Goal: Information Seeking & Learning: Learn about a topic

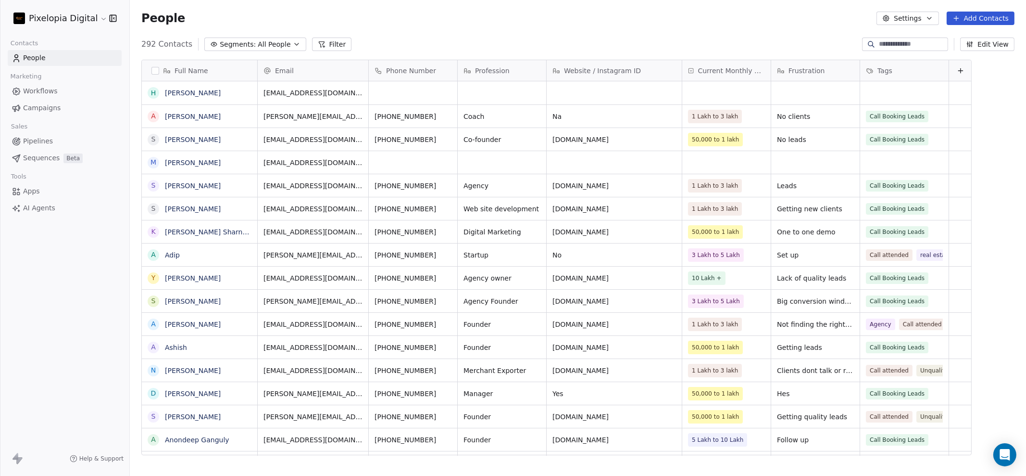
scroll to position [409, 887]
click at [48, 90] on span "Workflows" at bounding box center [40, 91] width 35 height 10
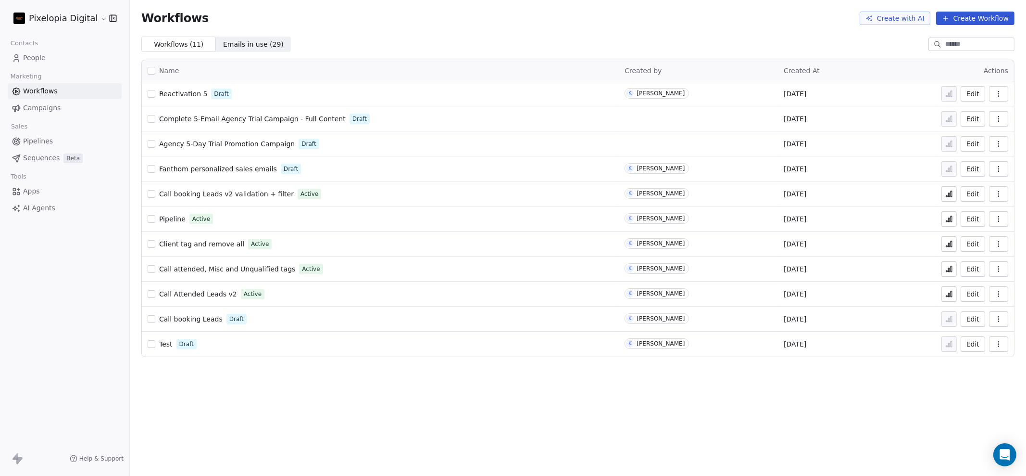
click at [179, 96] on span "Reactivation 5" at bounding box center [183, 94] width 48 height 8
click at [49, 59] on link "People" at bounding box center [65, 58] width 114 height 16
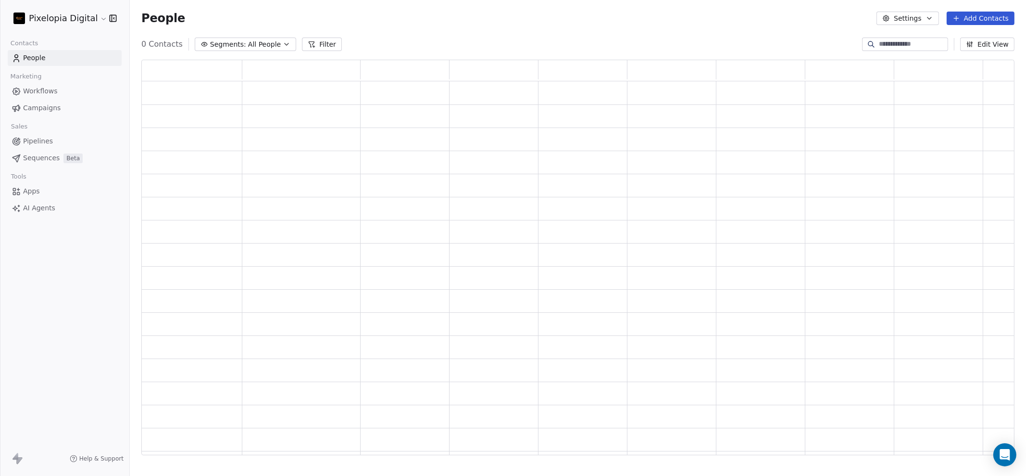
scroll to position [386, 864]
click at [928, 41] on input at bounding box center [912, 44] width 67 height 10
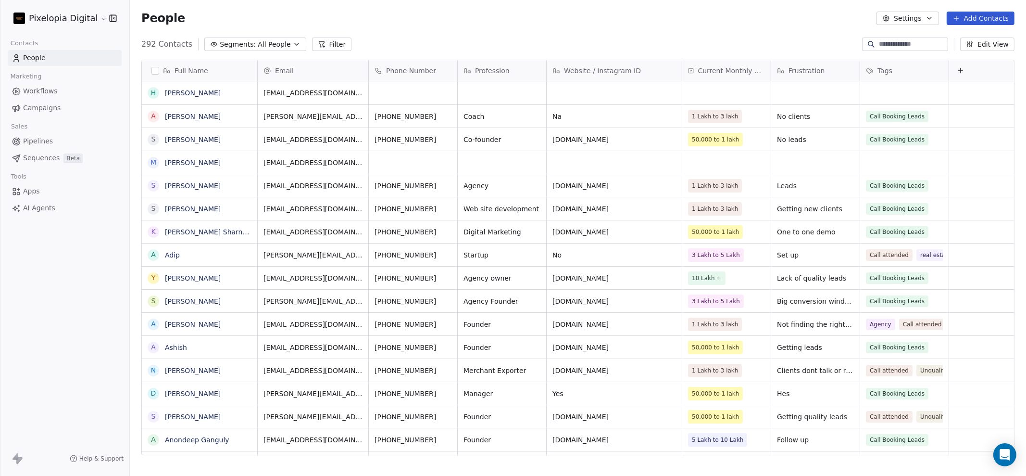
scroll to position [409, 887]
click at [17, 90] on icon at bounding box center [16, 91] width 2 height 2
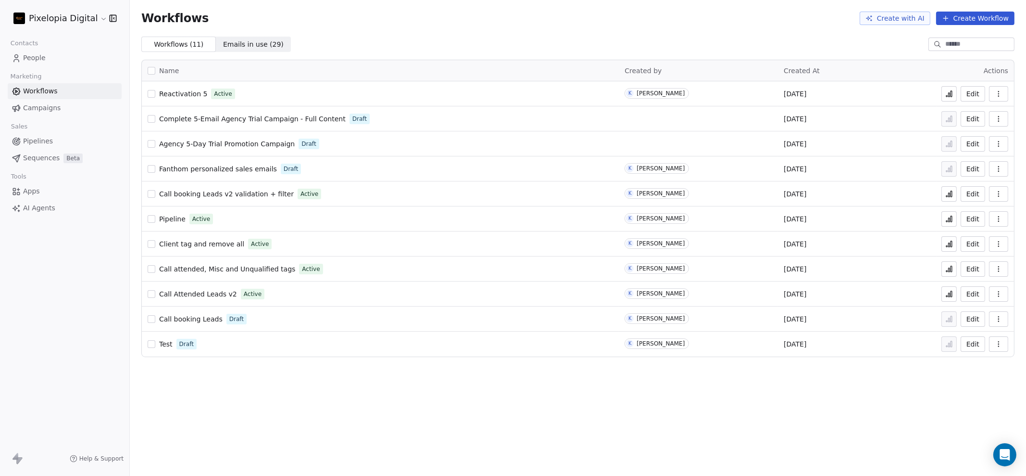
click at [185, 91] on span "Reactivation 5" at bounding box center [183, 94] width 48 height 8
click at [41, 61] on span "People" at bounding box center [34, 58] width 23 height 10
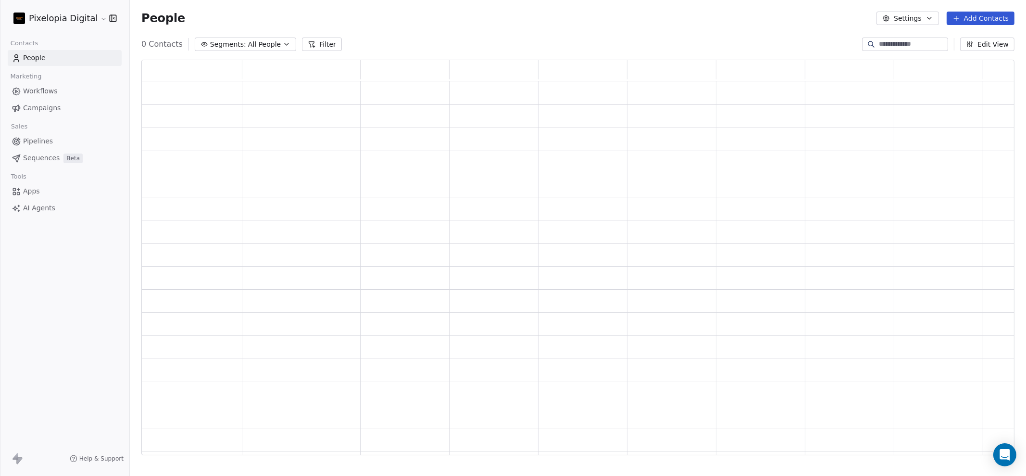
scroll to position [386, 864]
click at [326, 42] on button "Filter" at bounding box center [329, 44] width 40 height 13
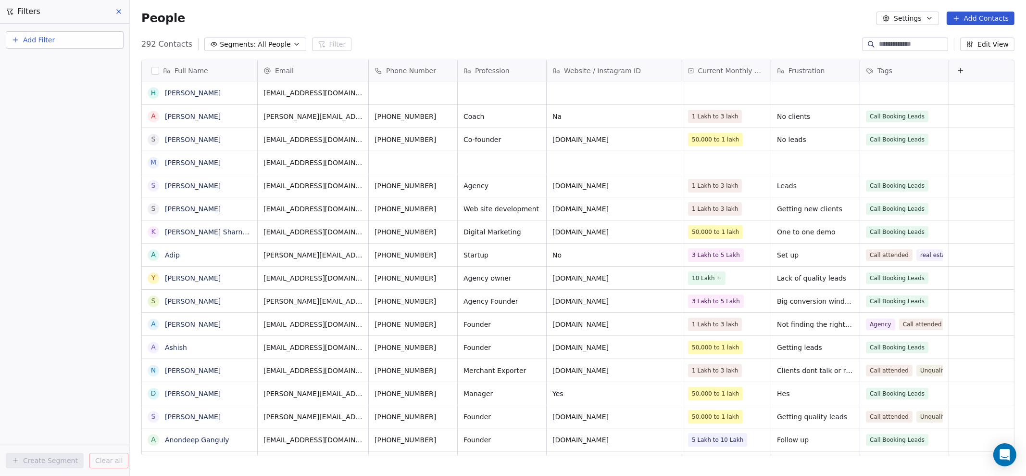
scroll to position [409, 887]
click at [52, 45] on button "Add Filter" at bounding box center [65, 39] width 118 height 17
click at [49, 62] on span "Contact properties" at bounding box center [47, 63] width 63 height 10
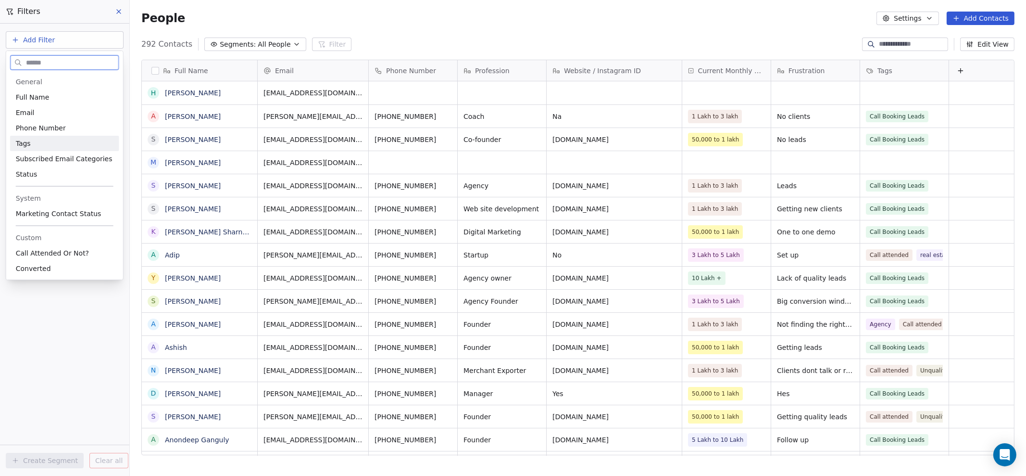
click at [55, 145] on div "Tags" at bounding box center [65, 144] width 98 height 10
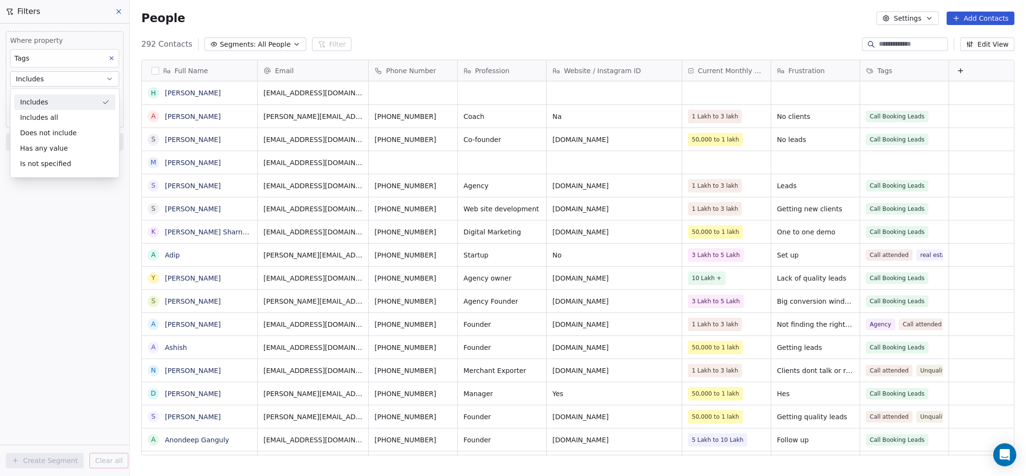
click at [64, 106] on div "Includes" at bounding box center [64, 101] width 101 height 15
click at [65, 100] on body "Pixelopia Digital Contacts People Marketing Workflows Campaigns Sales Pipelines…" at bounding box center [513, 238] width 1026 height 476
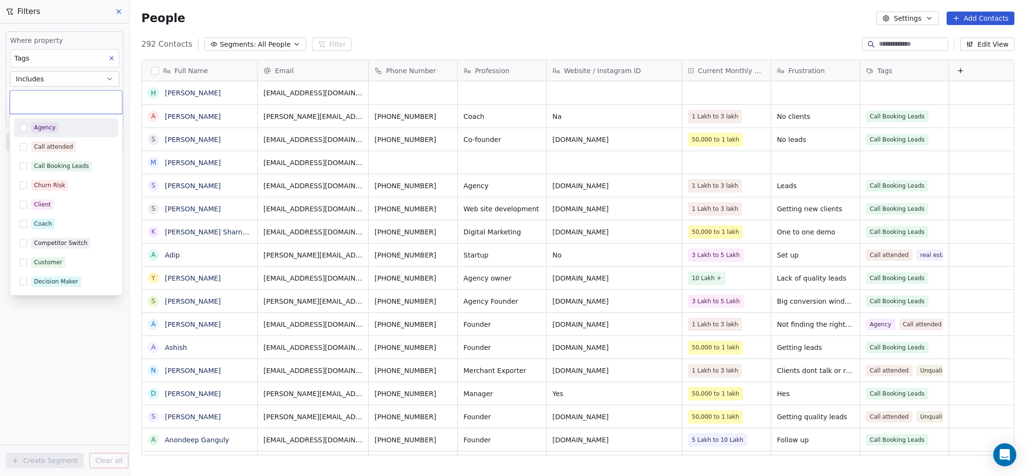
click at [63, 124] on div "Agency" at bounding box center [71, 127] width 81 height 11
drag, startPoint x: 24, startPoint y: 325, endPoint x: 46, endPoint y: 344, distance: 29.4
click at [24, 325] on html "Pixelopia Digital Contacts People Marketing Workflows Campaigns Sales Pipelines…" at bounding box center [513, 238] width 1026 height 476
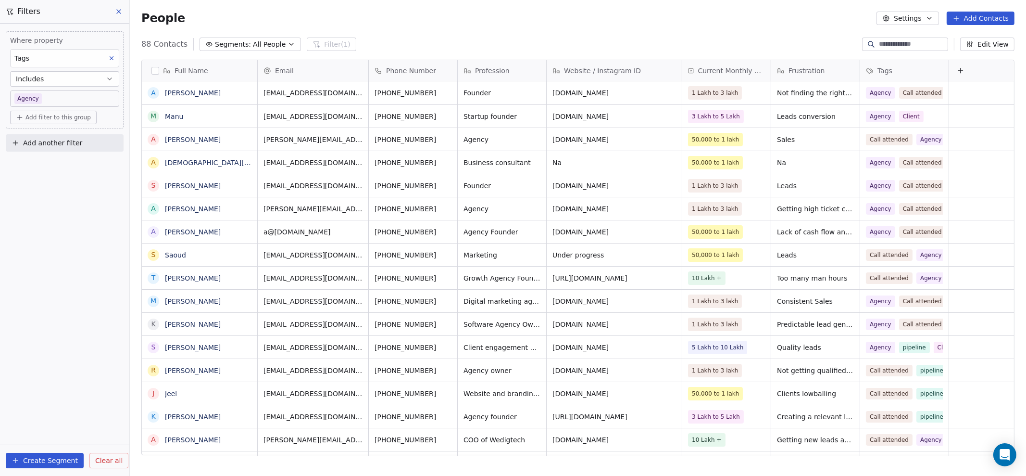
scroll to position [0, 0]
click at [105, 462] on span "Clear all" at bounding box center [108, 460] width 27 height 10
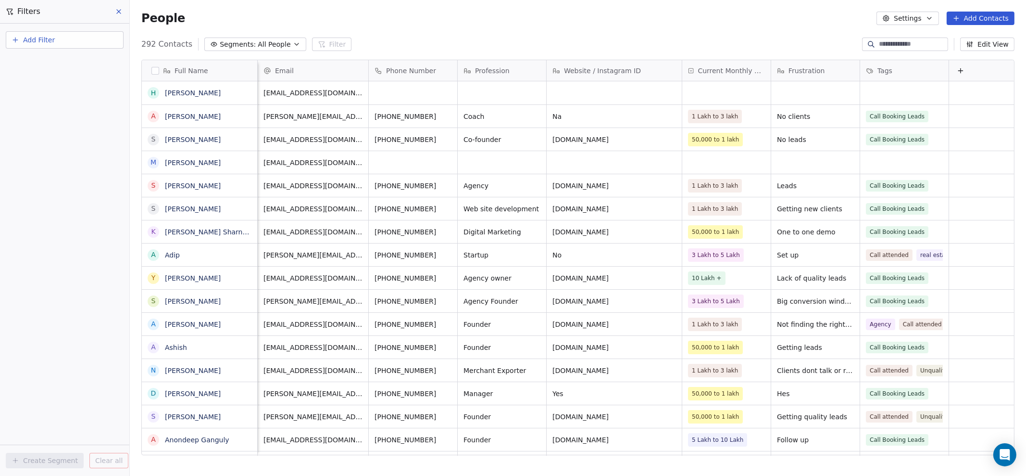
scroll to position [9, 10]
click at [118, 9] on icon at bounding box center [119, 12] width 8 height 8
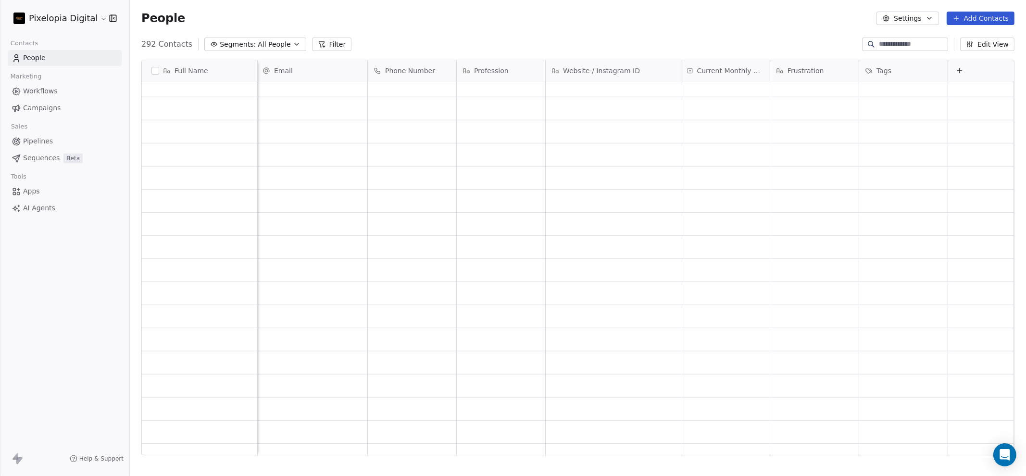
scroll to position [0, 0]
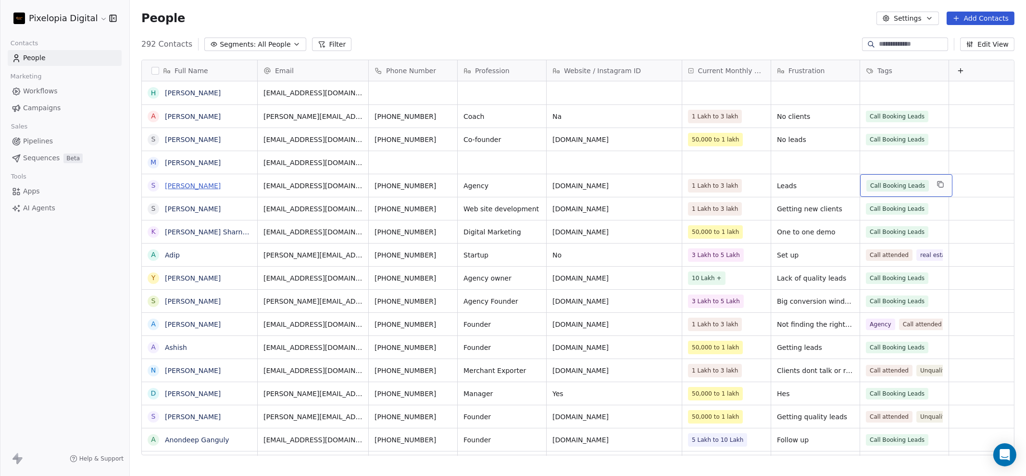
click at [175, 184] on link "Sid Arora" at bounding box center [193, 186] width 56 height 8
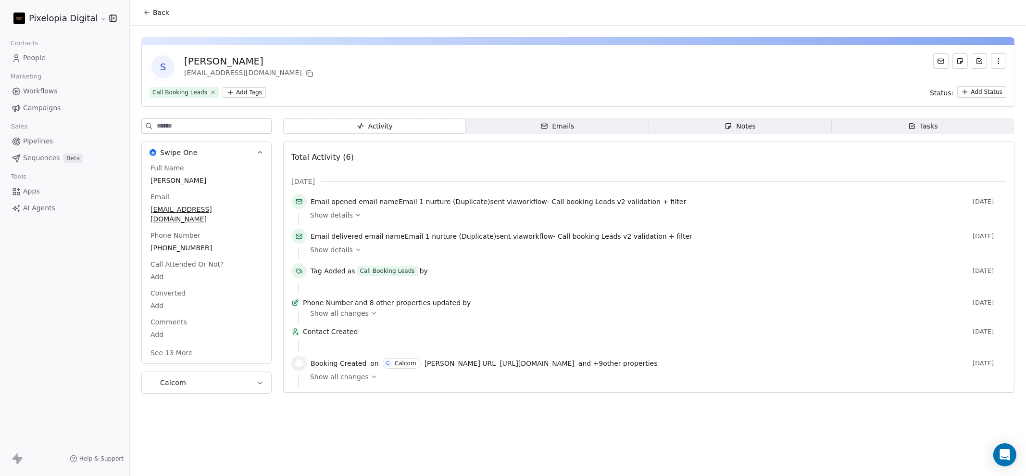
click at [236, 93] on html "Pixelopia Digital Contacts People Marketing Workflows Campaigns Sales Pipelines…" at bounding box center [513, 238] width 1026 height 476
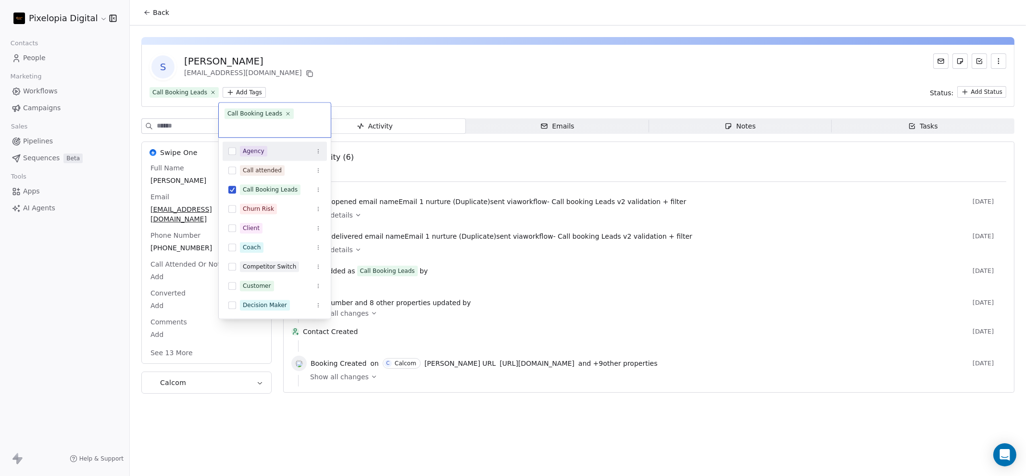
click at [230, 147] on button "Suggestions" at bounding box center [232, 151] width 8 height 8
click at [236, 170] on button "Suggestions" at bounding box center [232, 170] width 8 height 8
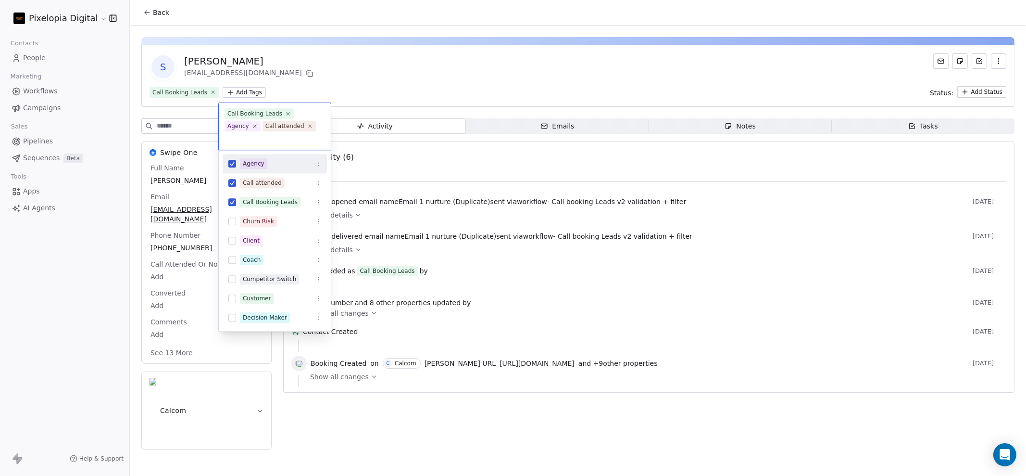
click at [402, 49] on html "Pixelopia Digital Contacts People Marketing Workflows Campaigns Sales Pipelines…" at bounding box center [513, 238] width 1026 height 476
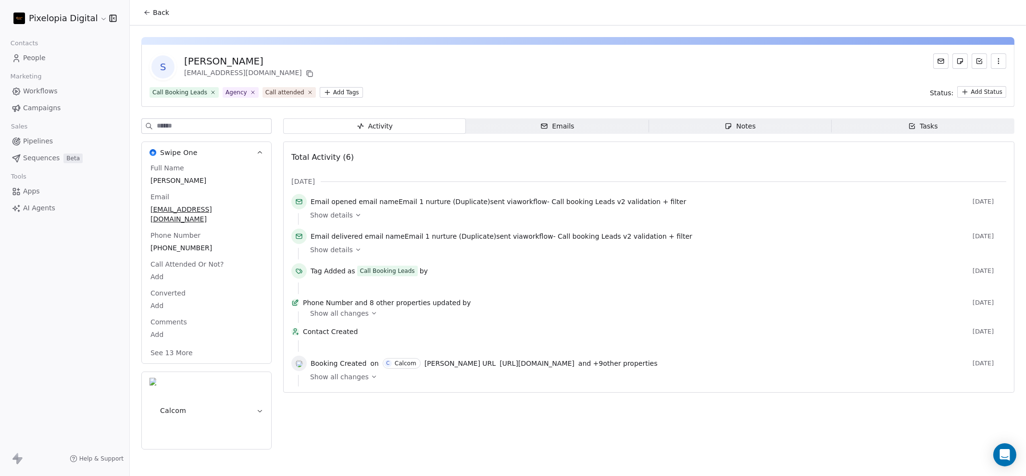
click at [145, 18] on button "Back" at bounding box center [157, 12] width 38 height 17
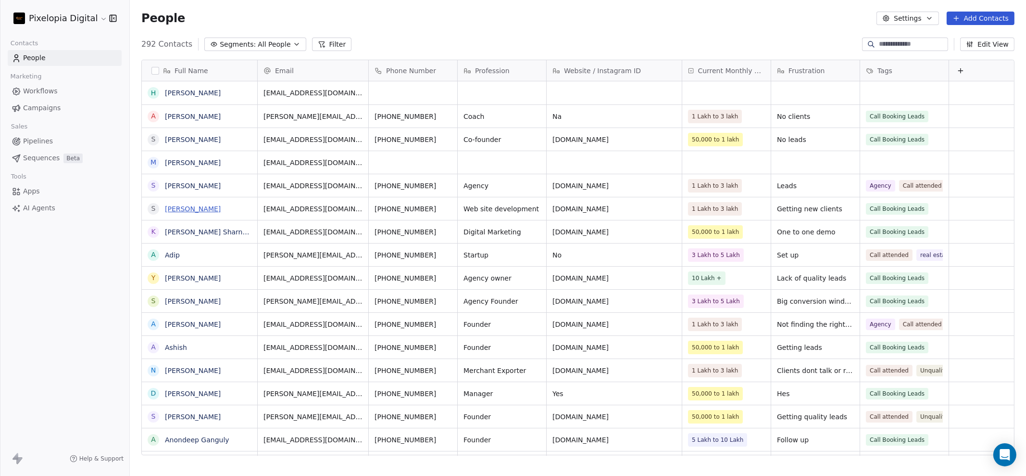
click at [175, 205] on link "Shuchit" at bounding box center [193, 209] width 56 height 8
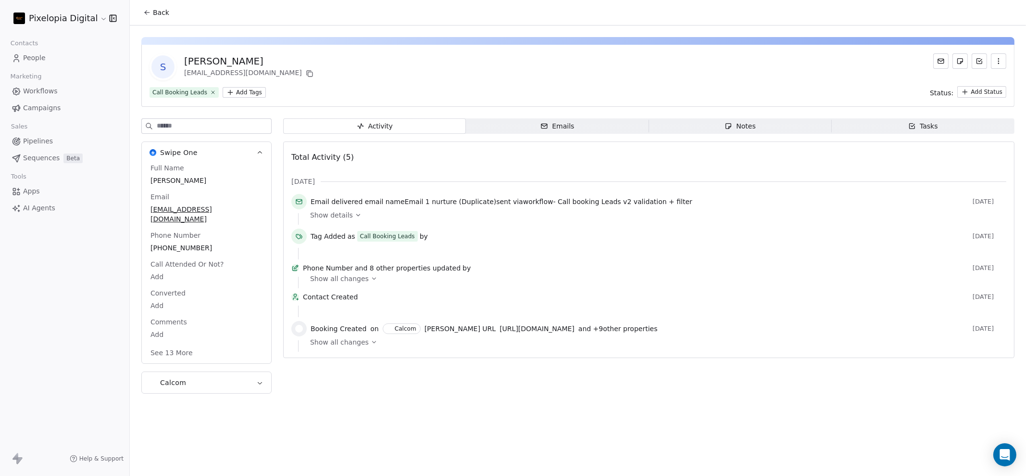
click at [240, 92] on html "Pixelopia Digital Contacts People Marketing Workflows Campaigns Sales Pipelines…" at bounding box center [513, 238] width 1026 height 476
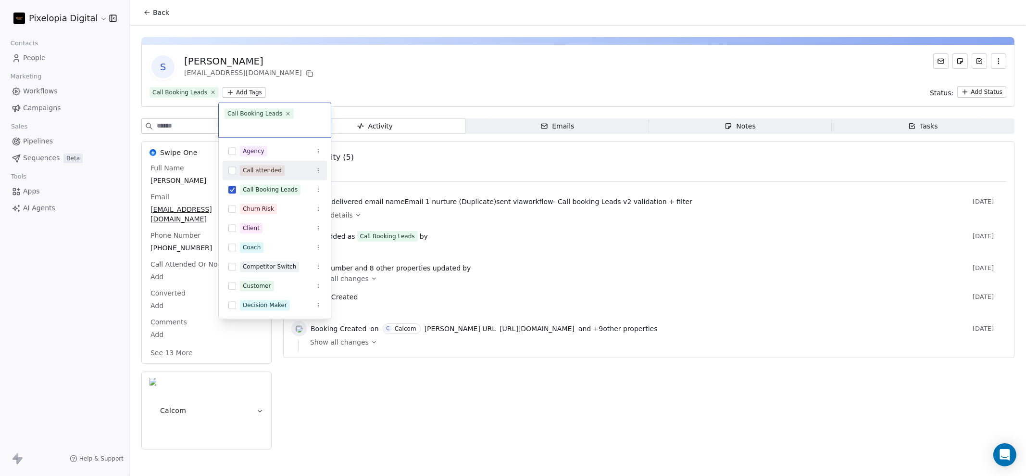
click at [233, 161] on div "Call attended" at bounding box center [275, 170] width 104 height 19
click at [269, 126] on icon at bounding box center [272, 126] width 6 height 6
click at [235, 147] on button "Suggestions" at bounding box center [232, 151] width 8 height 8
click at [343, 76] on html "Pixelopia Digital Contacts People Marketing Workflows Campaigns Sales Pipelines…" at bounding box center [513, 238] width 1026 height 476
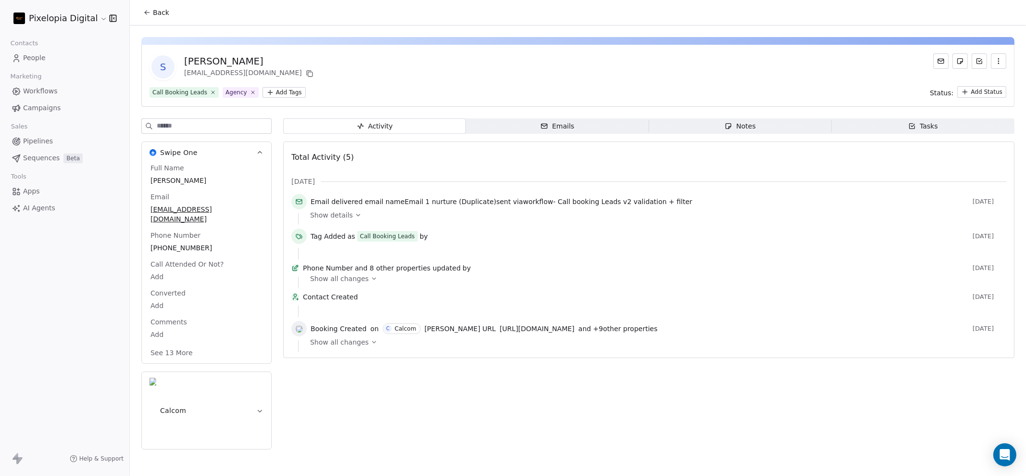
click at [151, 14] on button "Back" at bounding box center [157, 12] width 38 height 17
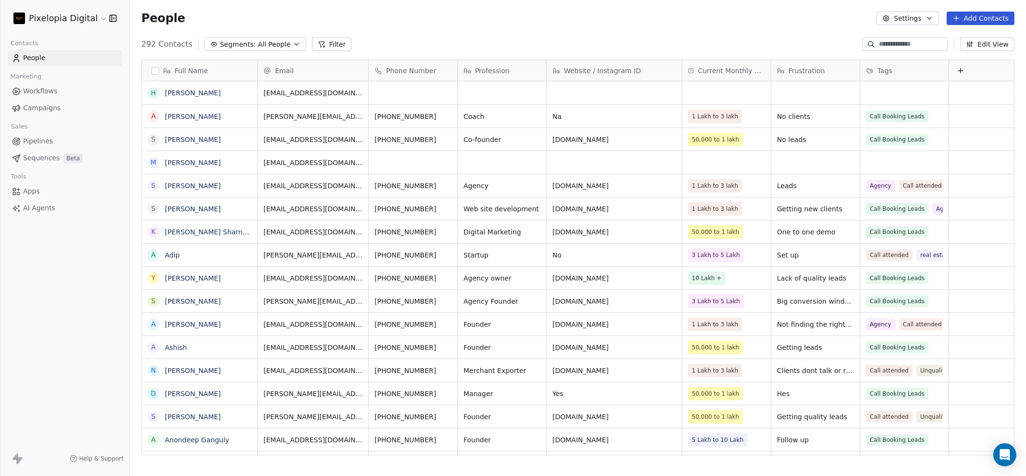
click at [318, 47] on button "Filter" at bounding box center [332, 44] width 40 height 13
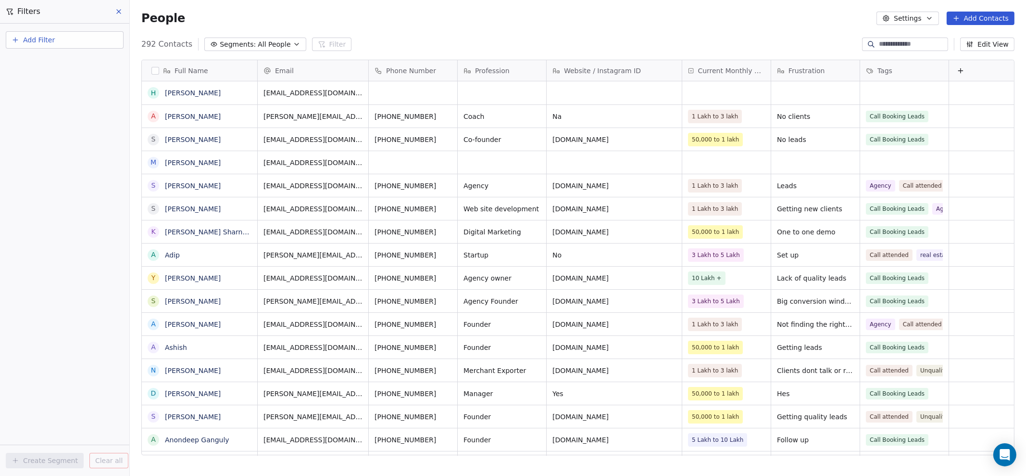
click at [53, 37] on span "Add Filter" at bounding box center [39, 40] width 32 height 10
click at [51, 64] on span "Contact properties" at bounding box center [47, 63] width 63 height 10
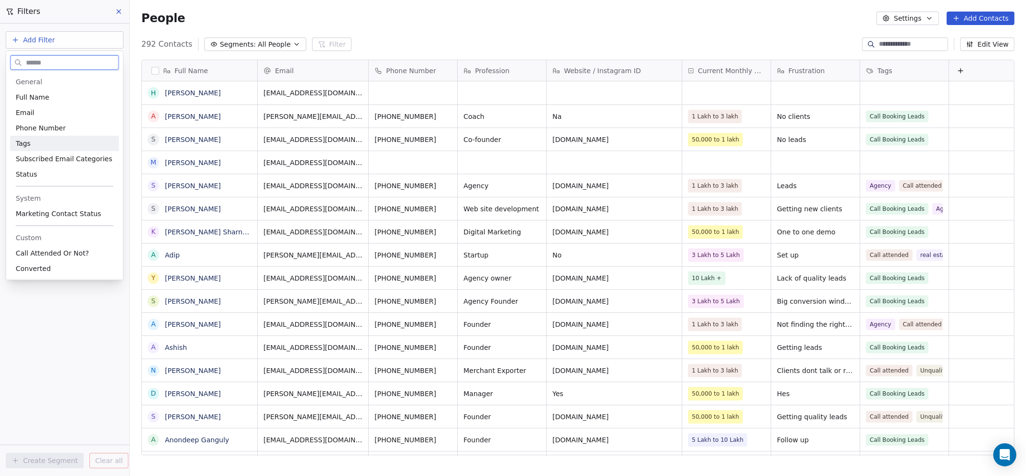
click at [47, 145] on div "Tags" at bounding box center [65, 144] width 98 height 10
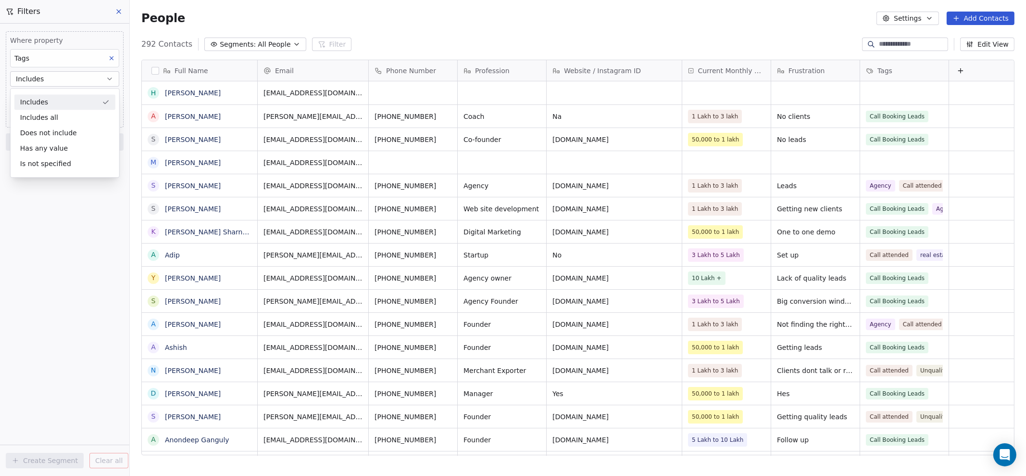
click at [54, 106] on div "Includes" at bounding box center [64, 101] width 101 height 15
click at [58, 99] on body "Pixelopia Digital Contacts People Marketing Workflows Campaigns Sales Pipelines…" at bounding box center [513, 238] width 1026 height 476
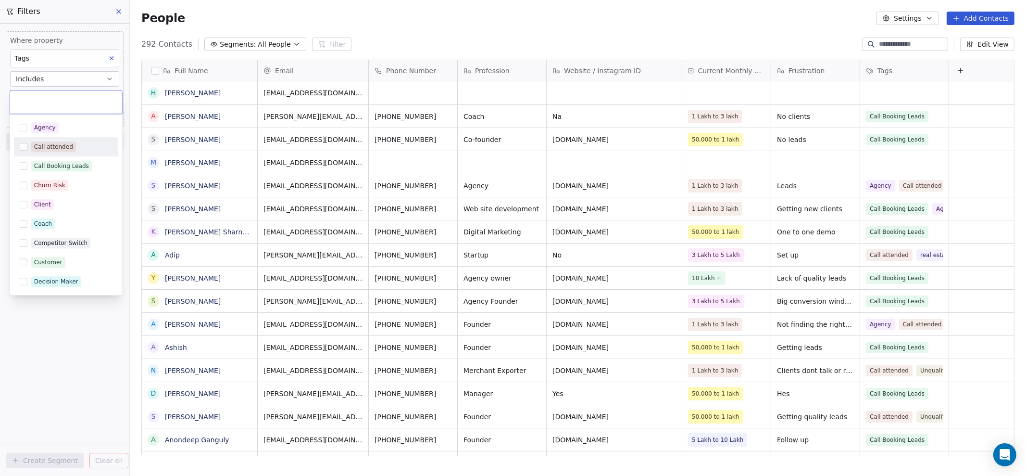
click at [50, 148] on div "Call attended" at bounding box center [53, 146] width 39 height 9
click at [55, 314] on html "Pixelopia Digital Contacts People Marketing Workflows Campaigns Sales Pipelines…" at bounding box center [513, 238] width 1026 height 476
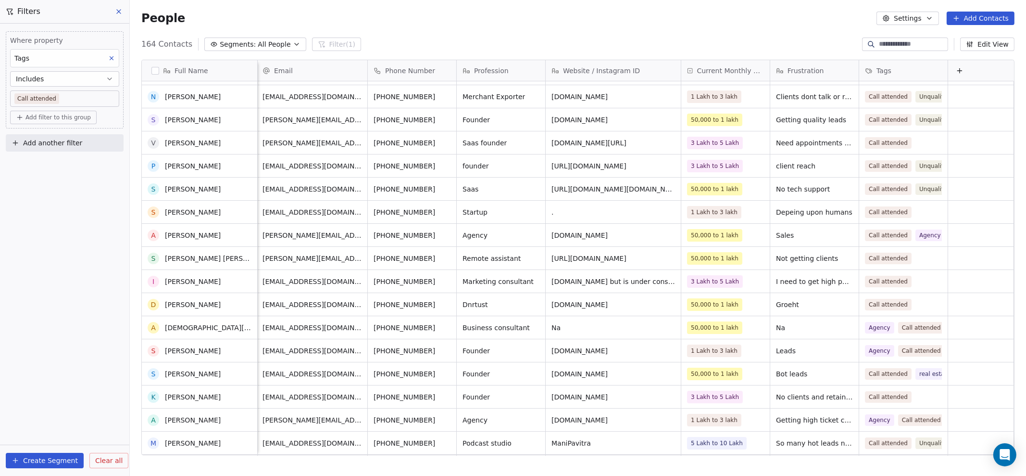
scroll to position [67, 0]
click at [229, 255] on link "Satyendra Pal Singh Rathore" at bounding box center [222, 257] width 114 height 8
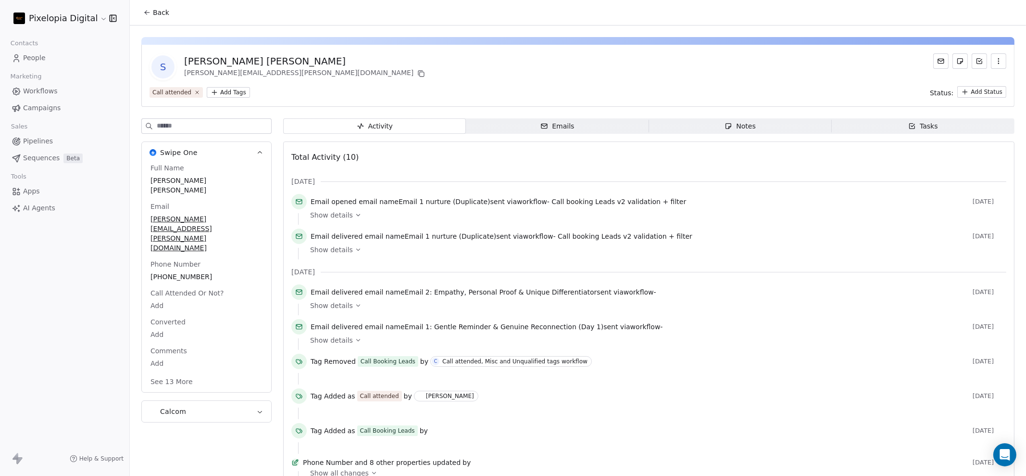
click at [220, 90] on html "Pixelopia Digital Contacts People Marketing Workflows Campaigns Sales Pipelines…" at bounding box center [513, 238] width 1026 height 476
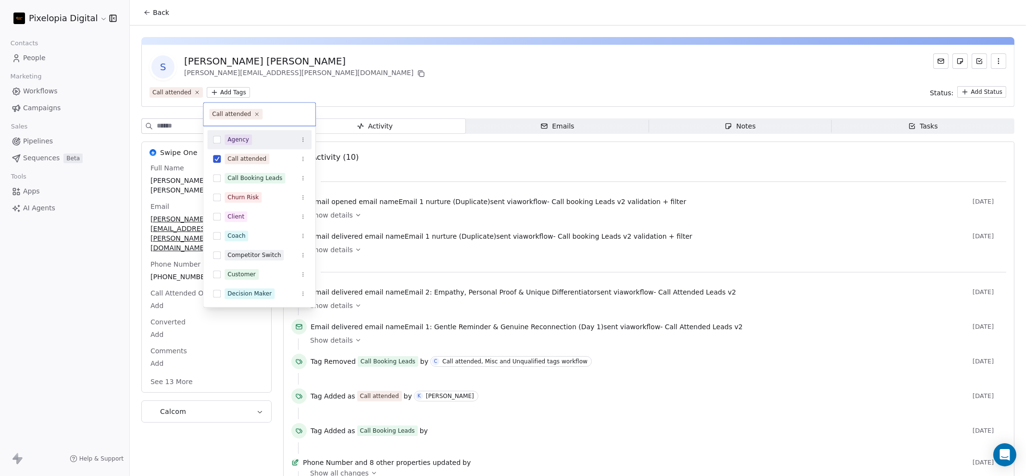
click at [216, 143] on div "Agency" at bounding box center [259, 139] width 104 height 15
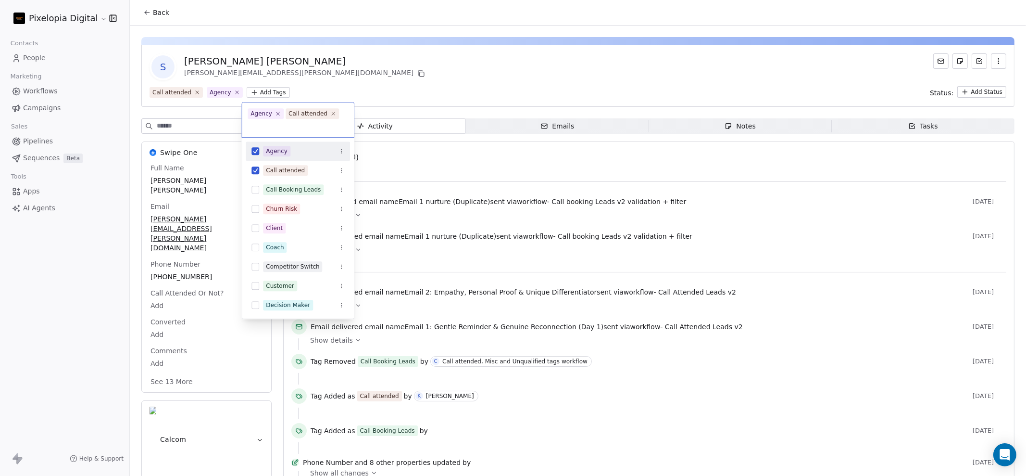
click at [328, 59] on html "Pixelopia Digital Contacts People Marketing Workflows Campaigns Sales Pipelines…" at bounding box center [513, 238] width 1026 height 476
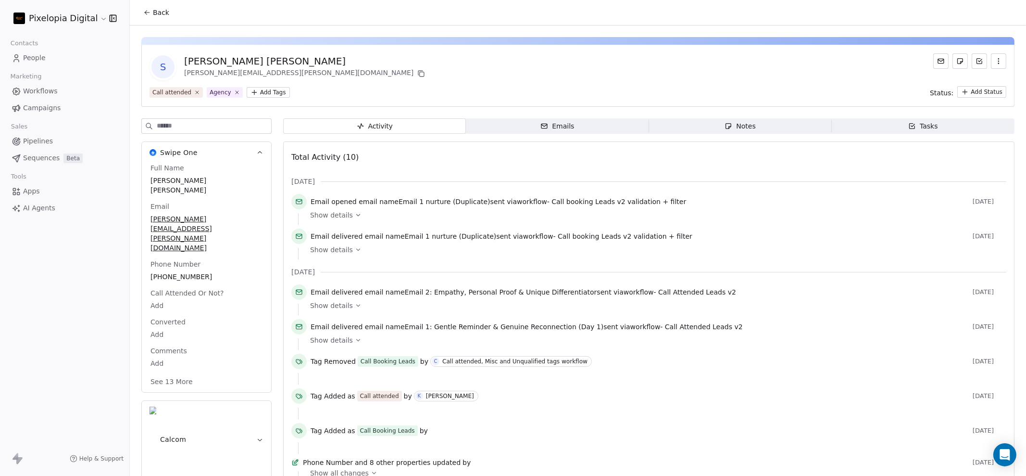
click at [152, 19] on button "Back" at bounding box center [157, 12] width 38 height 17
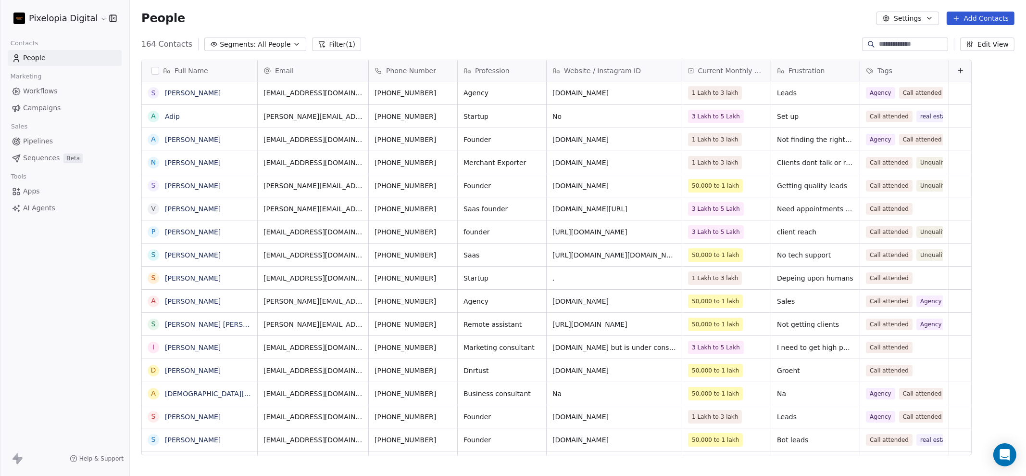
scroll to position [409, 887]
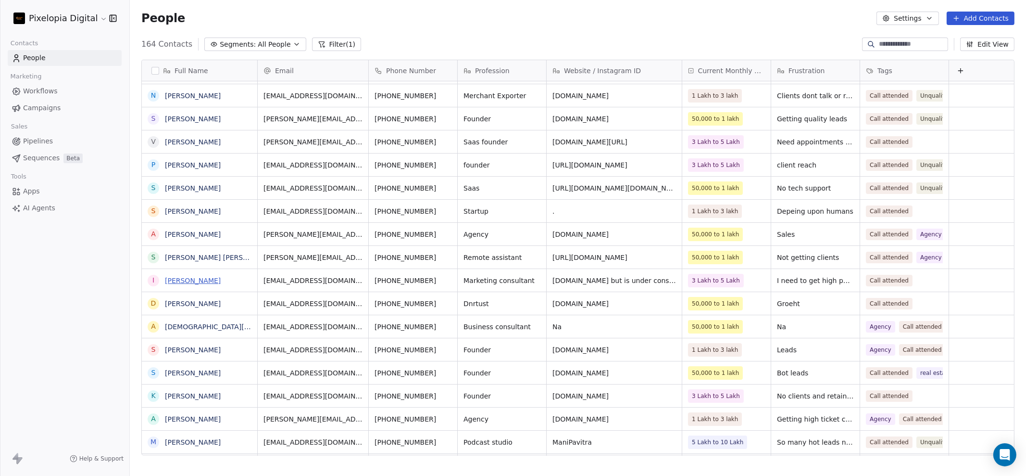
click at [190, 277] on link "Imran Baig" at bounding box center [193, 281] width 56 height 8
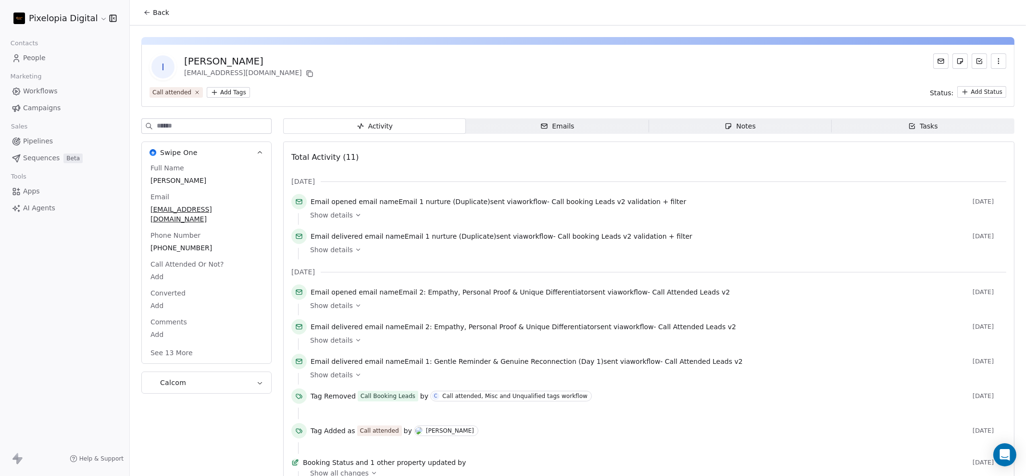
click at [230, 90] on html "Pixelopia Digital Contacts People Marketing Workflows Campaigns Sales Pipelines…" at bounding box center [513, 238] width 1026 height 476
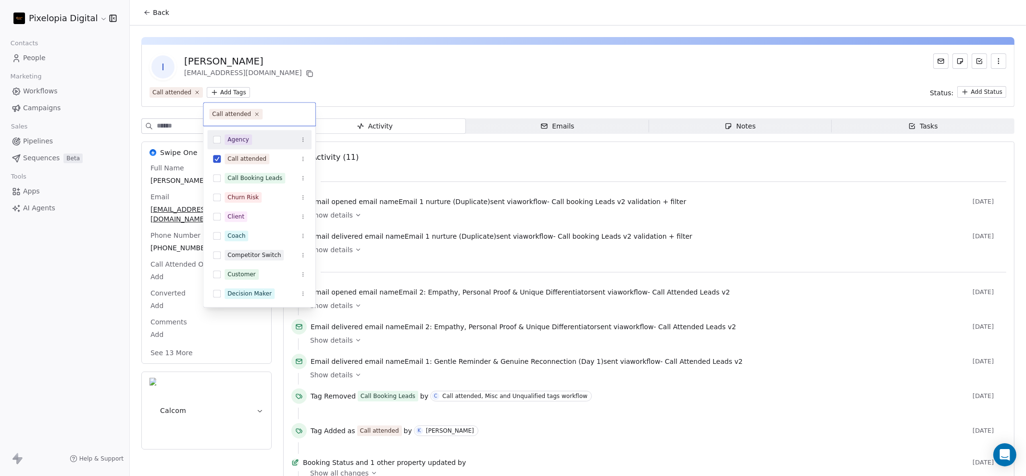
click at [226, 135] on span "Agency" at bounding box center [238, 139] width 27 height 11
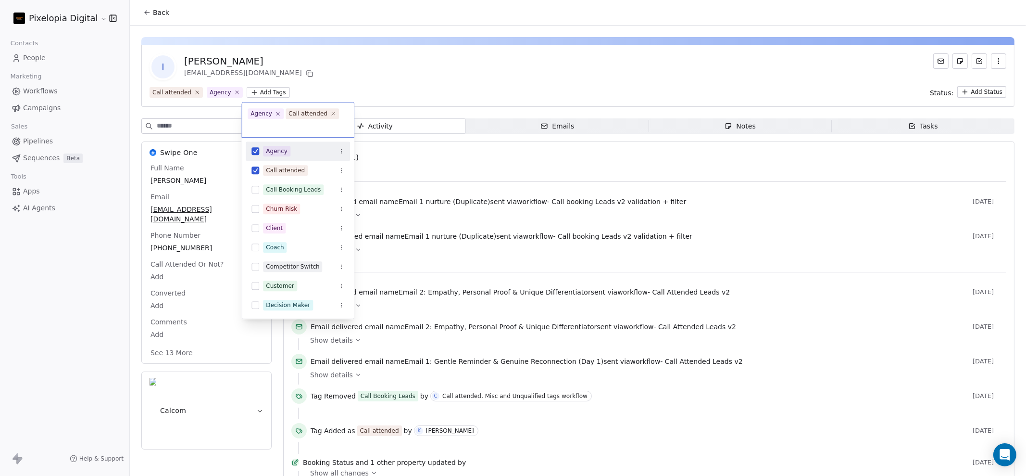
click at [315, 60] on html "Pixelopia Digital Contacts People Marketing Workflows Campaigns Sales Pipelines…" at bounding box center [513, 238] width 1026 height 476
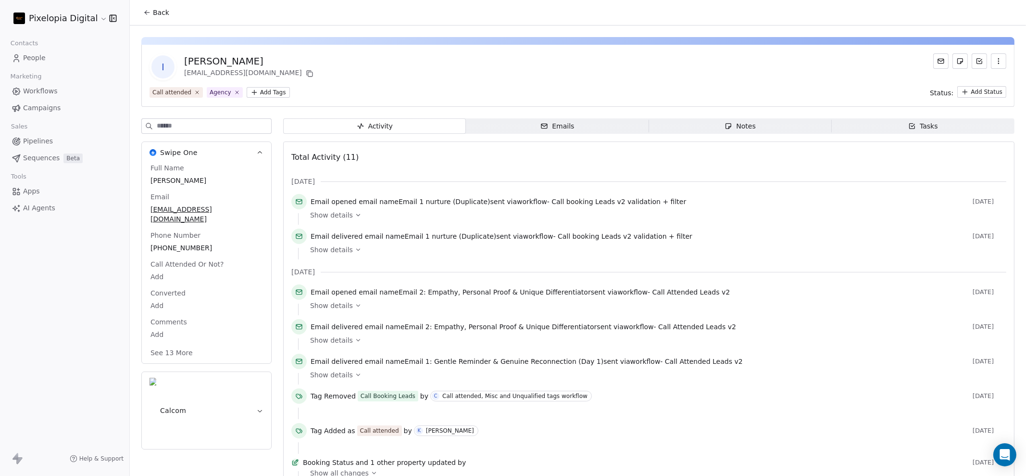
click at [148, 17] on button "Back" at bounding box center [157, 12] width 38 height 17
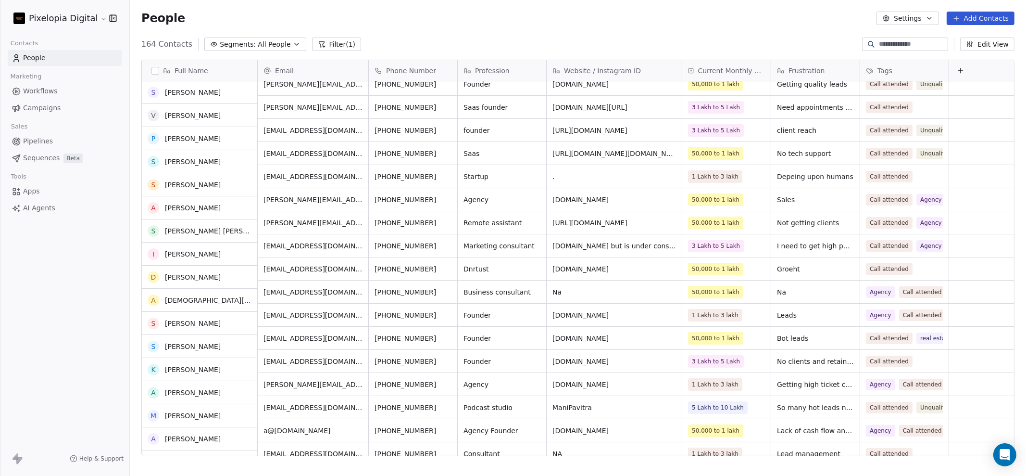
scroll to position [122, 0]
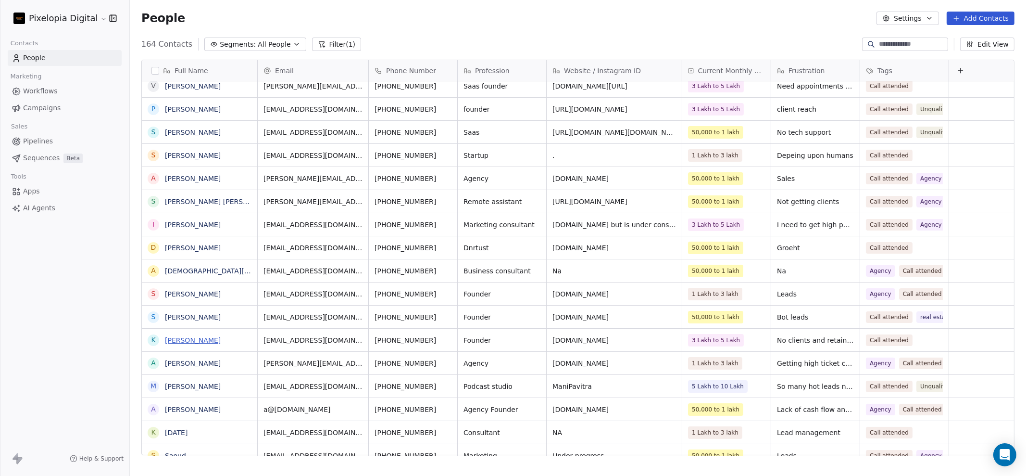
click at [194, 342] on link "kartikey singh" at bounding box center [193, 340] width 56 height 8
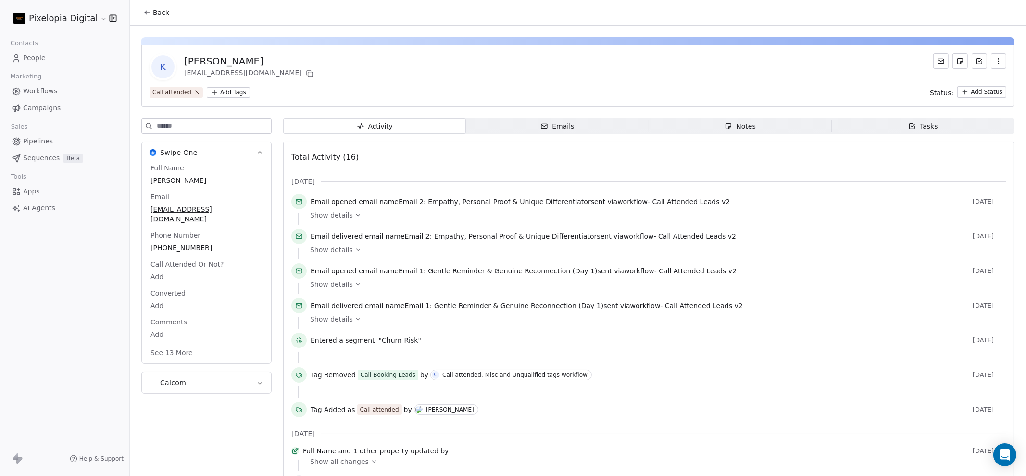
click at [233, 94] on html "Pixelopia Digital Contacts People Marketing Workflows Campaigns Sales Pipelines…" at bounding box center [513, 238] width 1026 height 476
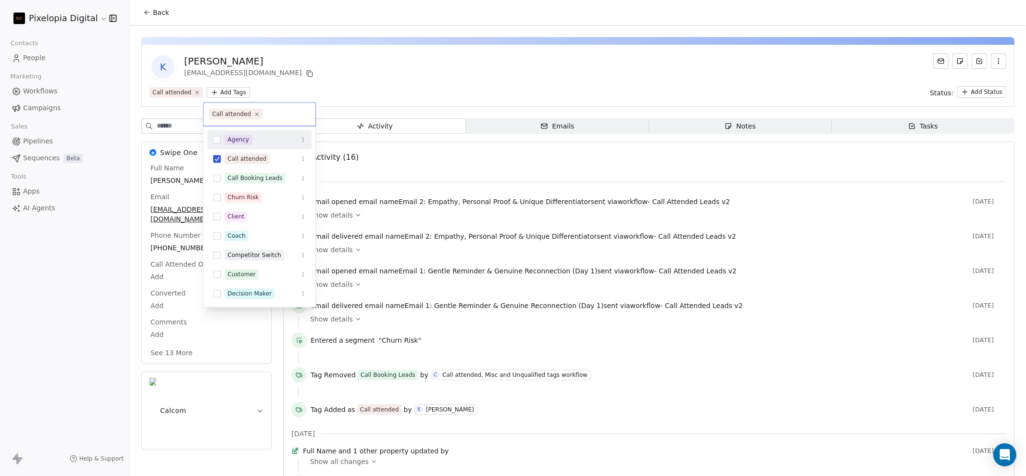
click at [231, 141] on div "Agency" at bounding box center [238, 139] width 22 height 9
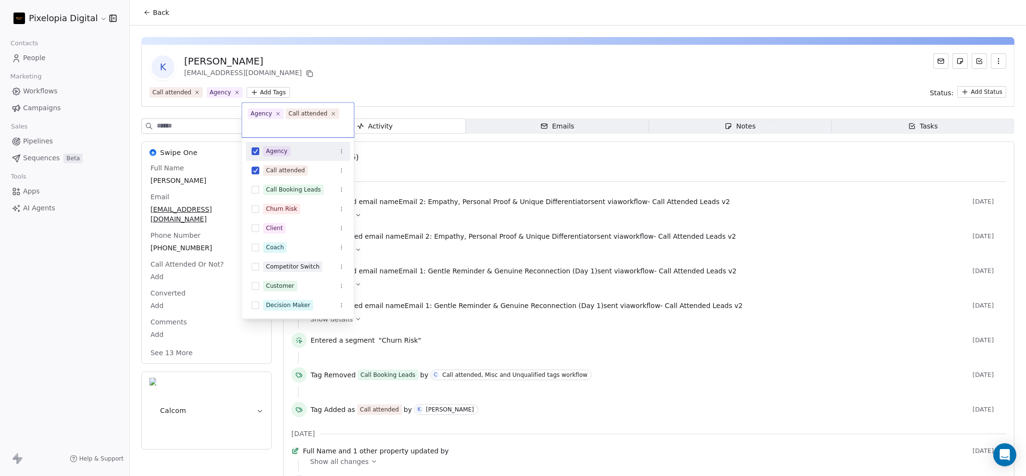
click at [299, 68] on html "Pixelopia Digital Contacts People Marketing Workflows Campaigns Sales Pipelines…" at bounding box center [513, 238] width 1026 height 476
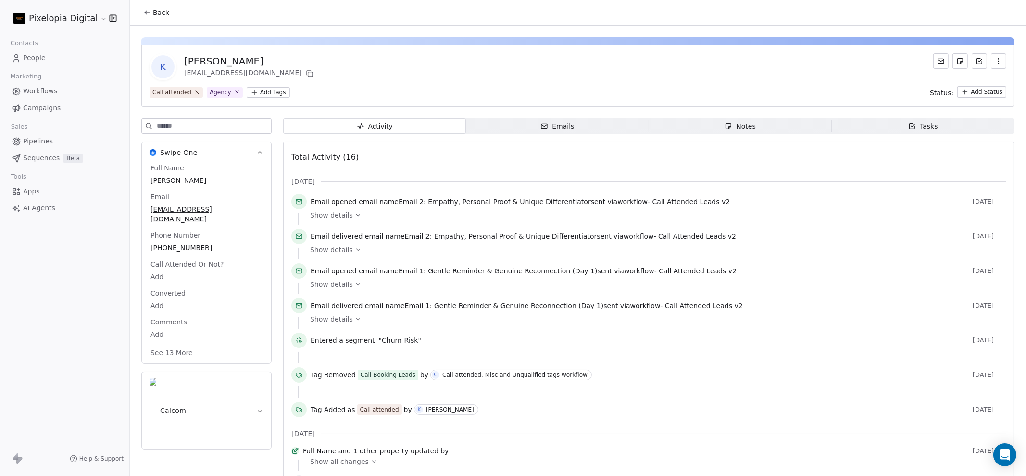
click at [159, 11] on span "Back" at bounding box center [161, 13] width 16 height 10
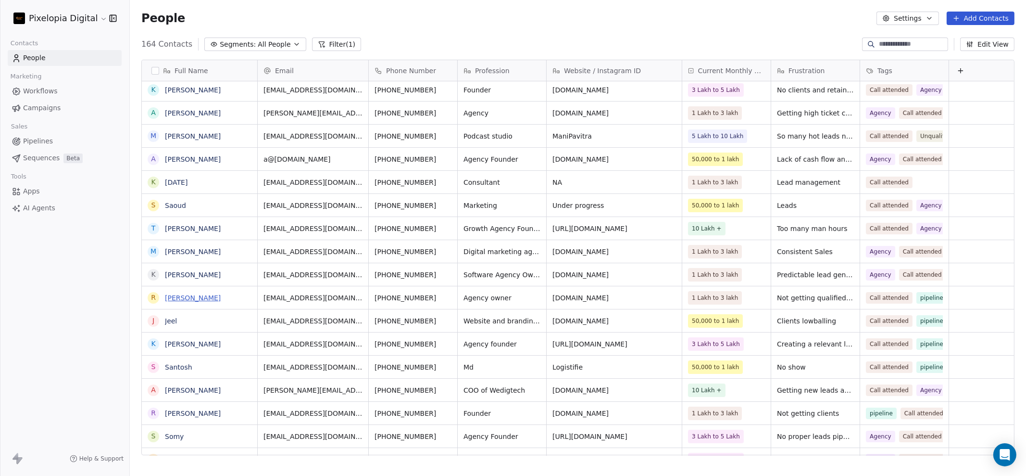
click at [185, 294] on link "[PERSON_NAME]" at bounding box center [193, 298] width 56 height 8
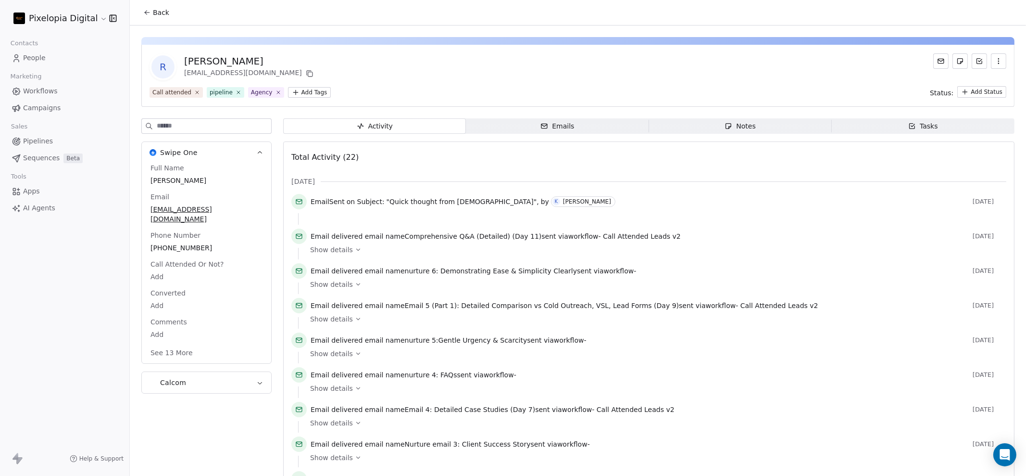
click at [153, 16] on span "Back" at bounding box center [161, 13] width 16 height 10
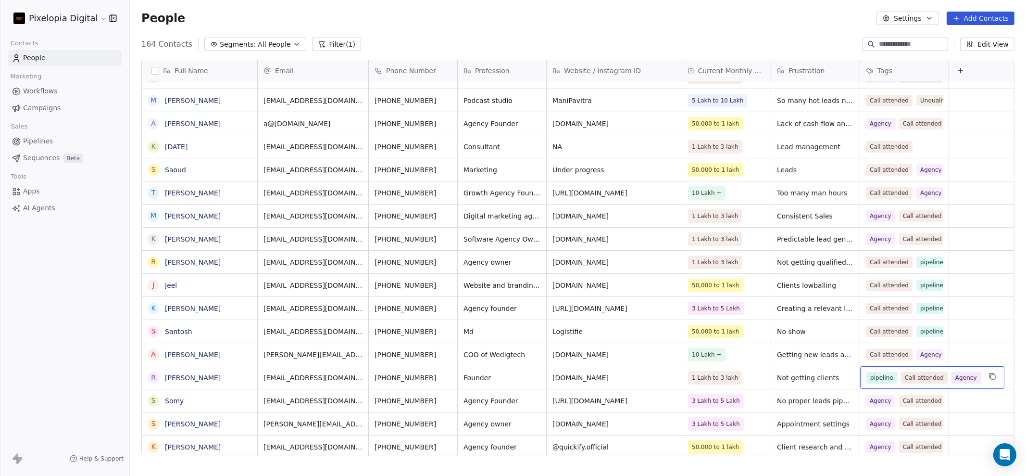
drag, startPoint x: 894, startPoint y: 379, endPoint x: 918, endPoint y: 376, distance: 23.9
click at [918, 376] on span "Call attended" at bounding box center [924, 378] width 47 height 12
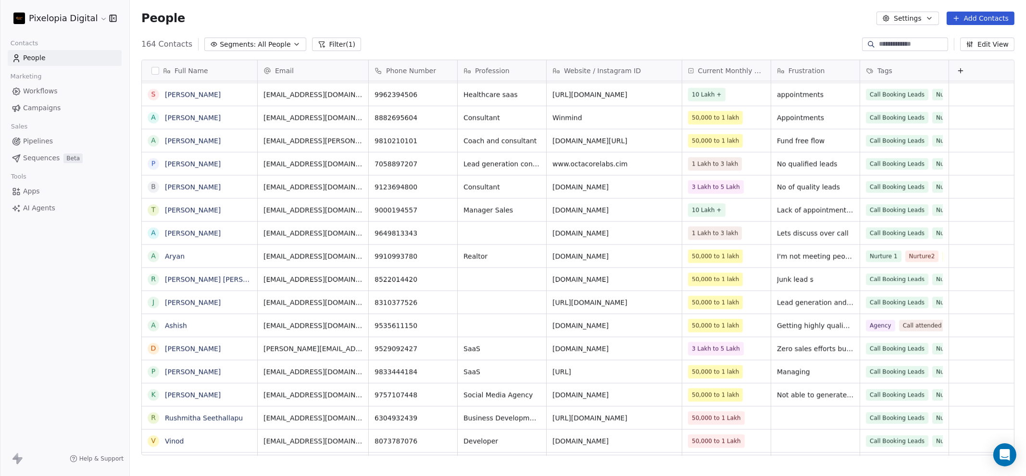
click at [53, 66] on div "Contacts People Marketing Workflows Campaigns Sales Pipelines Sequences Beta To…" at bounding box center [64, 126] width 129 height 179
click at [337, 45] on button "Filter (1)" at bounding box center [337, 44] width 50 height 13
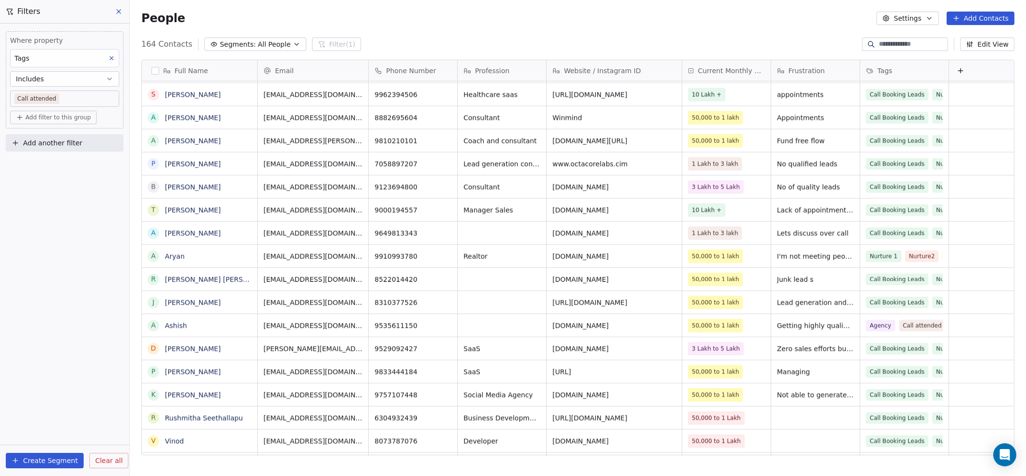
click at [90, 99] on body "Pixelopia Digital Contacts People Marketing Workflows Campaigns Sales Pipelines…" at bounding box center [513, 238] width 1026 height 476
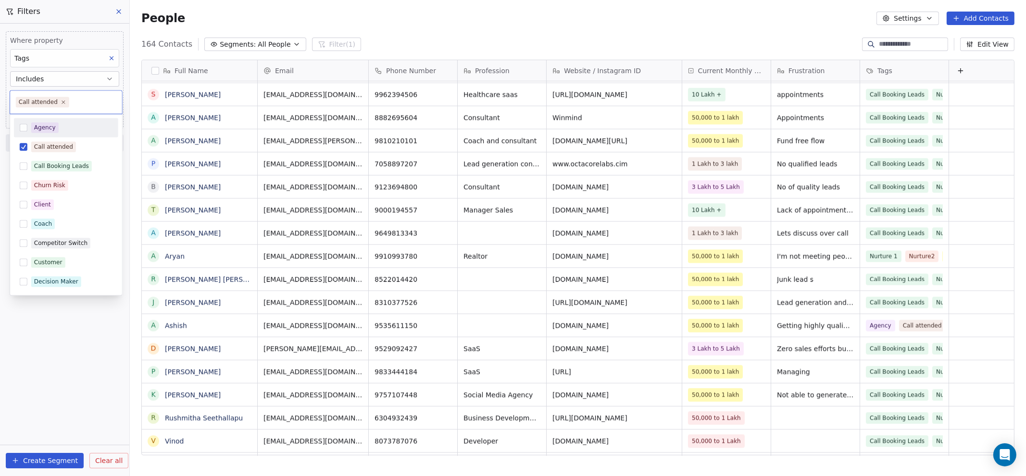
click at [70, 126] on div "Agency" at bounding box center [71, 127] width 81 height 11
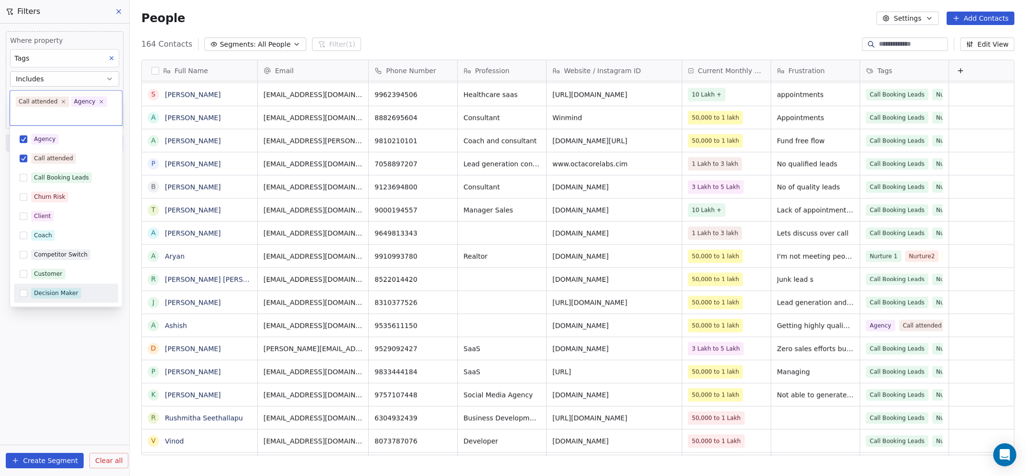
click at [79, 365] on html "Pixelopia Digital Contacts People Marketing Workflows Campaigns Sales Pipelines…" at bounding box center [513, 238] width 1026 height 476
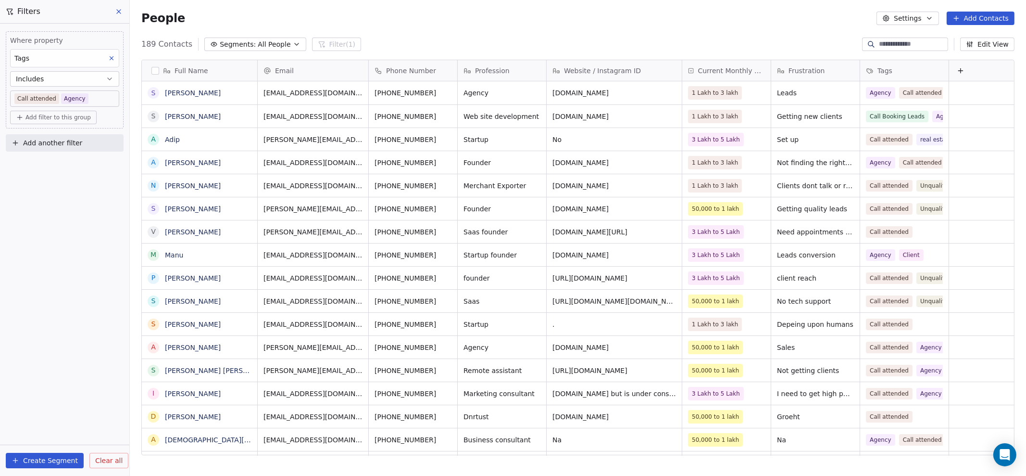
click at [84, 96] on body "Pixelopia Digital Contacts People Marketing Workflows Campaigns Sales Pipelines…" at bounding box center [513, 238] width 1026 height 476
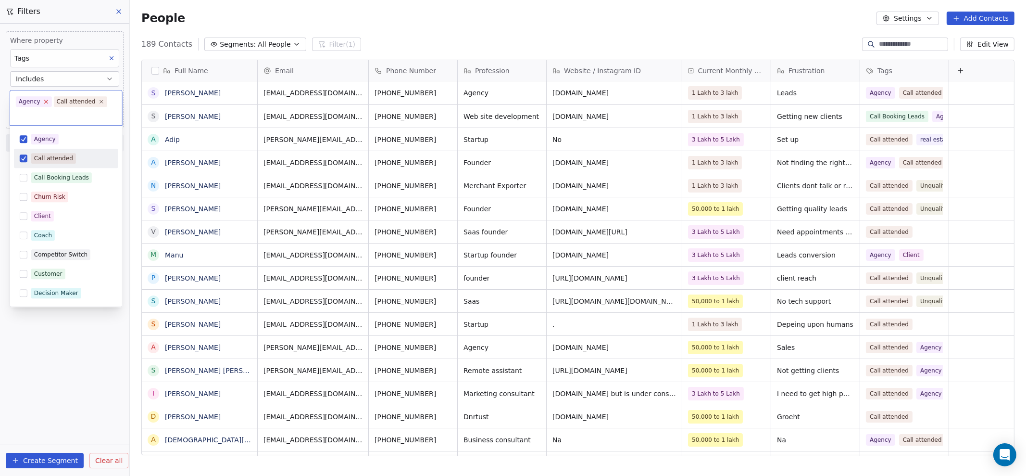
click at [44, 103] on icon at bounding box center [46, 102] width 6 height 6
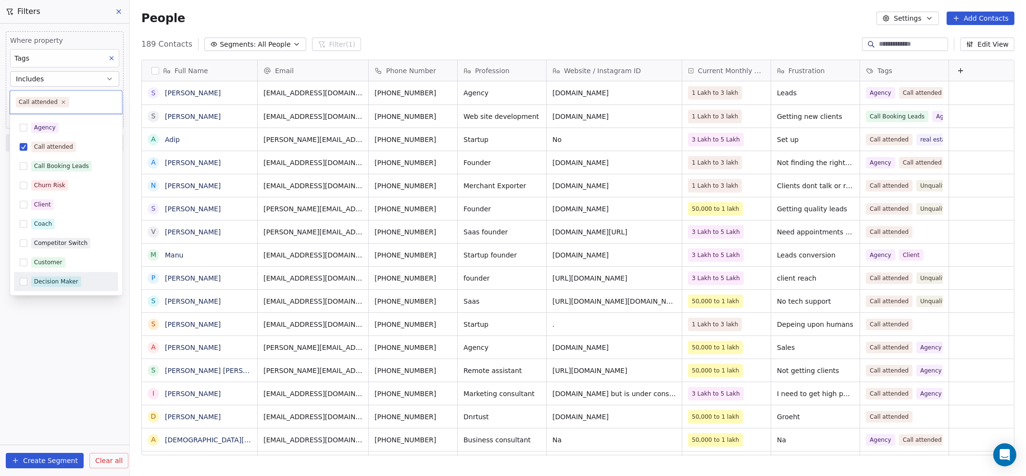
click at [39, 349] on html "Pixelopia Digital Contacts People Marketing Workflows Campaigns Sales Pipelines…" at bounding box center [513, 238] width 1026 height 476
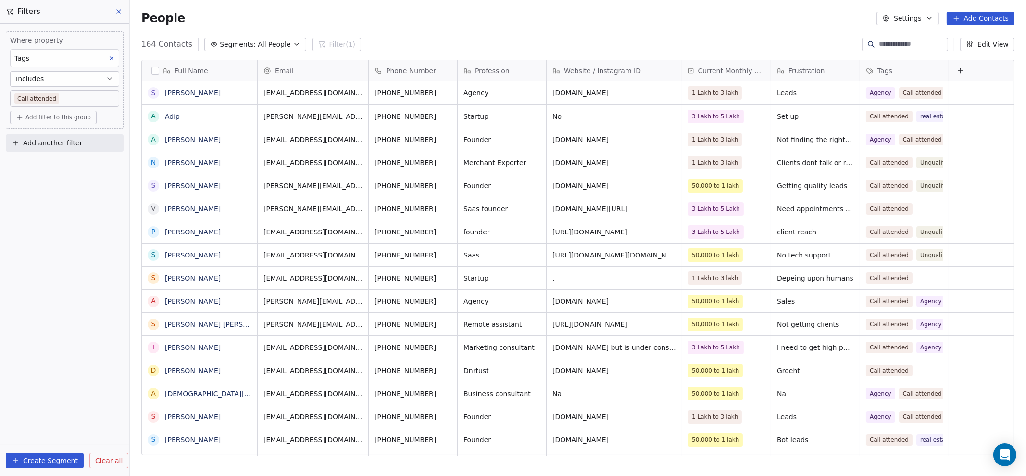
click at [51, 119] on span "Add filter to this group" at bounding box center [57, 118] width 65 height 8
click at [50, 136] on span "Contact properties" at bounding box center [51, 137] width 63 height 10
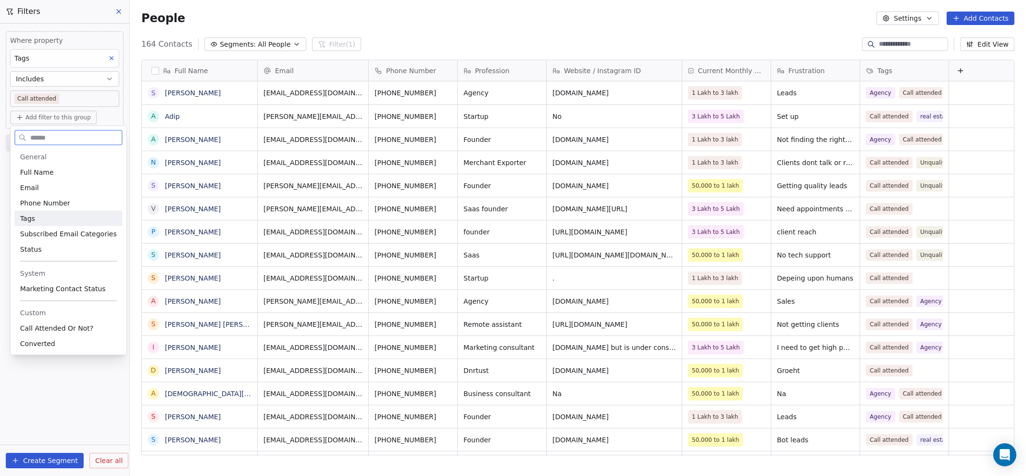
click at [43, 216] on div "Tags" at bounding box center [68, 219] width 97 height 10
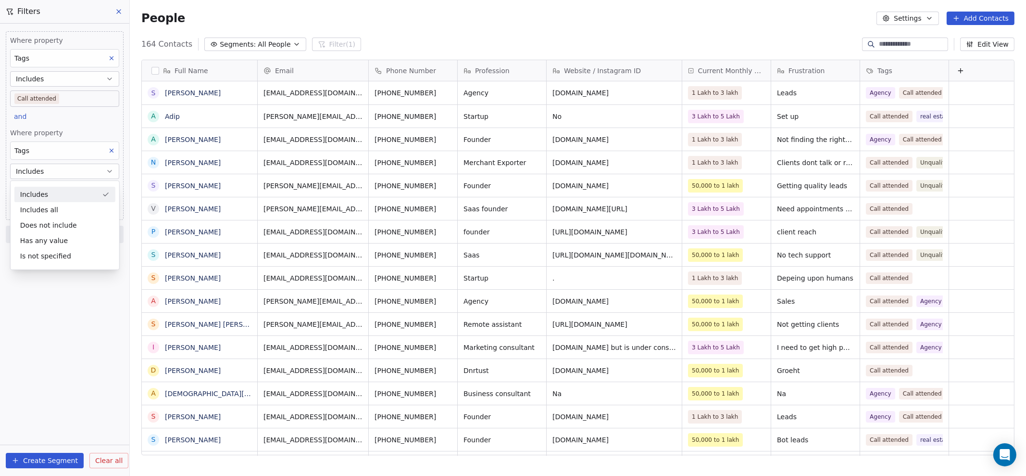
click at [60, 196] on div "Includes" at bounding box center [64, 194] width 101 height 15
click at [71, 116] on span "Add filter to this group" at bounding box center [57, 118] width 65 height 8
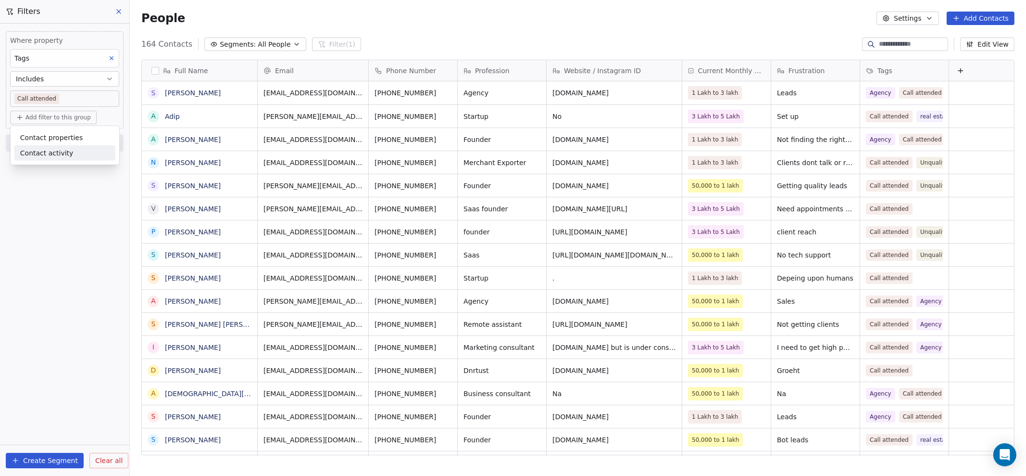
click at [41, 215] on html "Pixelopia Digital Contacts People Marketing Workflows Campaigns Sales Pipelines…" at bounding box center [513, 238] width 1026 height 476
click at [58, 147] on span "Add another filter" at bounding box center [52, 143] width 59 height 10
click at [55, 167] on span "Contact properties" at bounding box center [47, 165] width 63 height 10
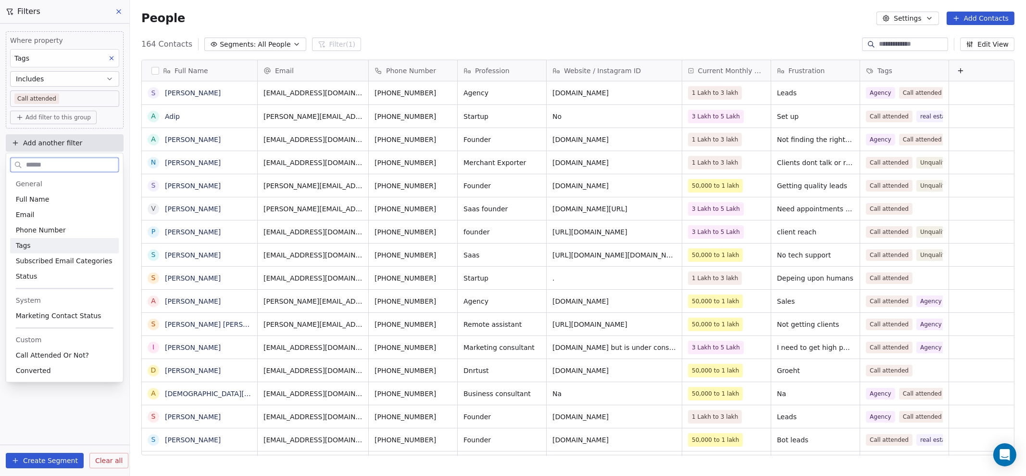
click at [48, 244] on div "Tags" at bounding box center [65, 246] width 98 height 10
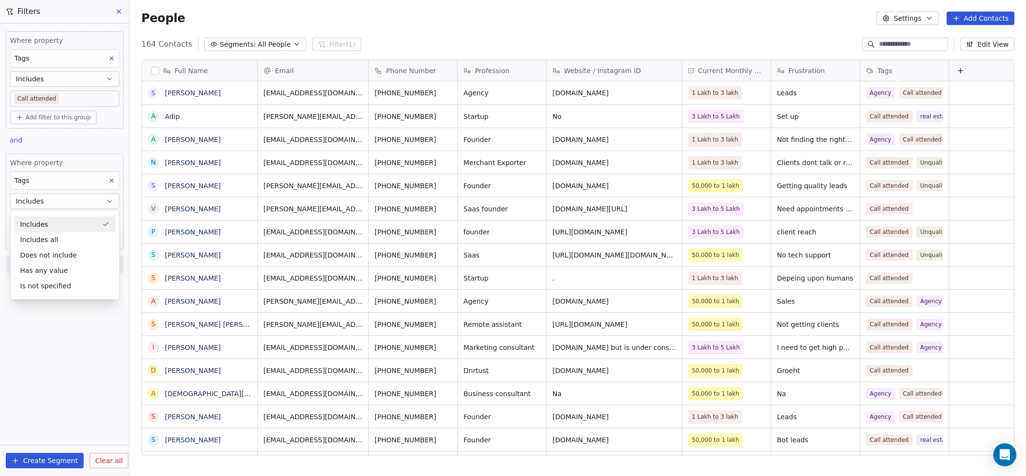
click at [53, 223] on div "Includes" at bounding box center [64, 223] width 101 height 15
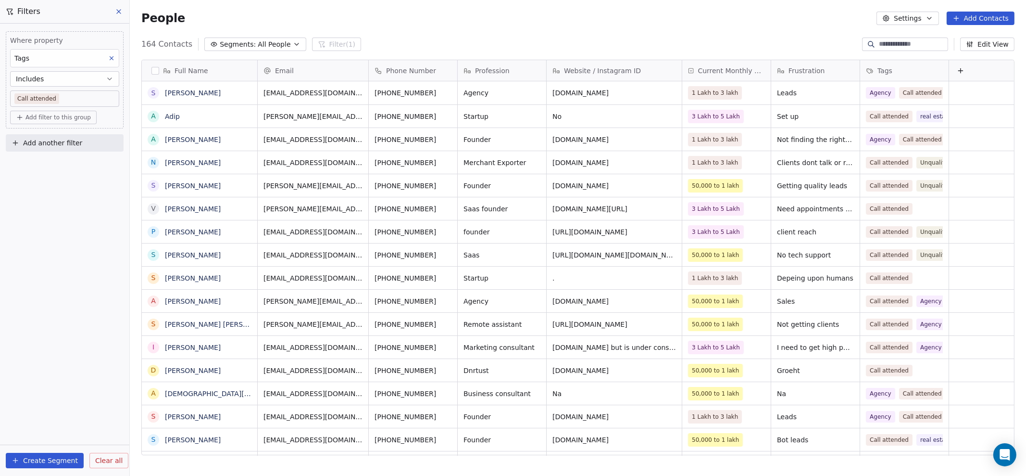
click at [107, 80] on icon "button" at bounding box center [110, 79] width 8 height 8
click at [98, 115] on div "Includes all" at bounding box center [64, 117] width 101 height 15
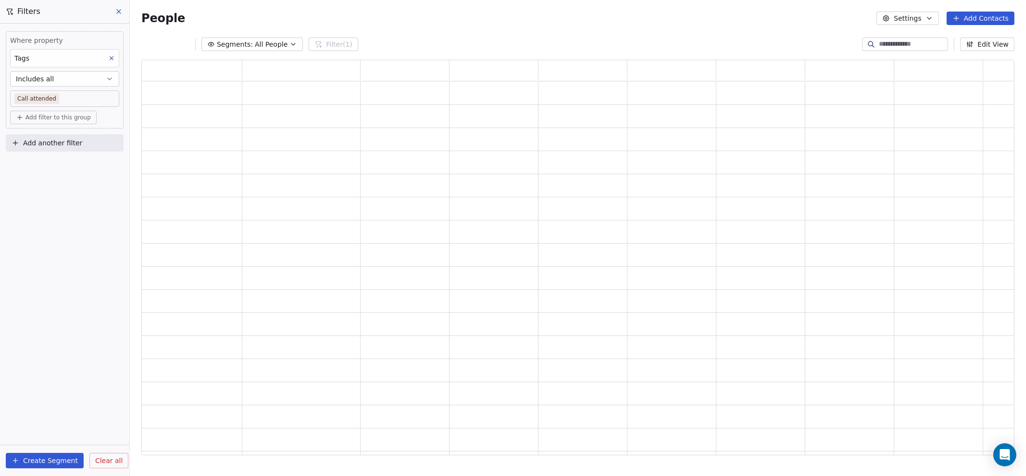
click at [83, 103] on body "Pixelopia Digital Contacts People Marketing Workflows Campaigns Sales Pipelines…" at bounding box center [513, 238] width 1026 height 476
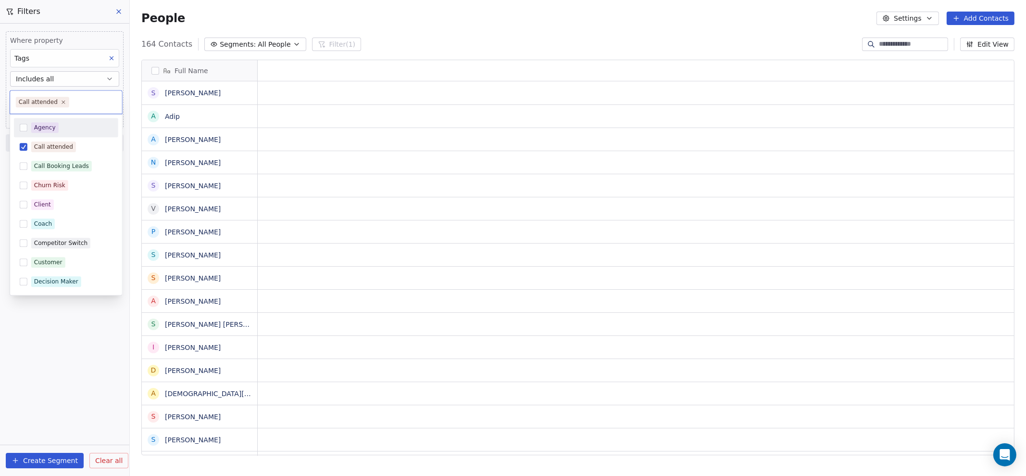
click at [74, 125] on div "Agency" at bounding box center [71, 127] width 81 height 11
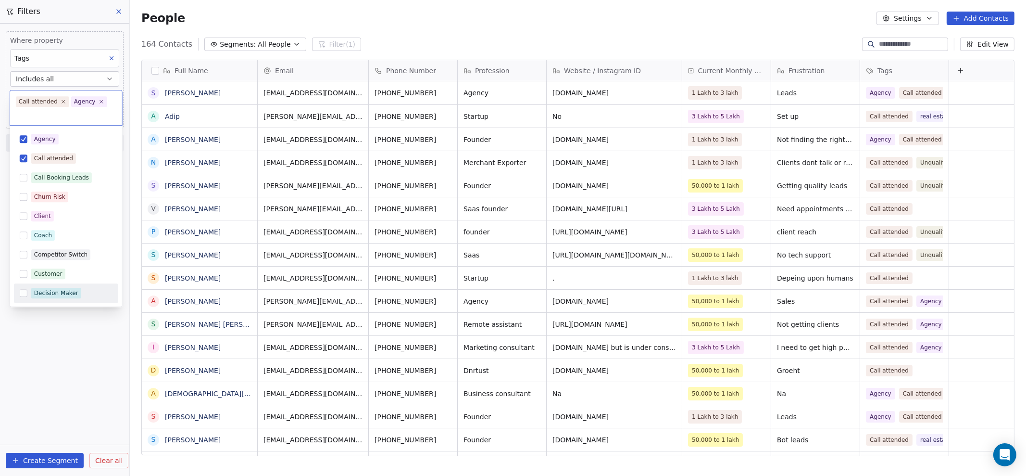
click at [48, 350] on html "Pixelopia Digital Contacts People Marketing Workflows Campaigns Sales Pipelines…" at bounding box center [513, 238] width 1026 height 476
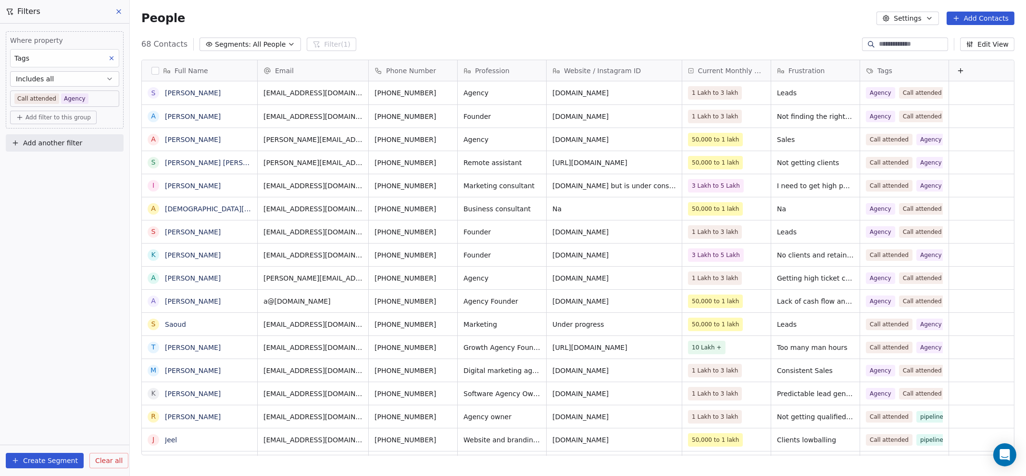
click at [43, 99] on body "Pixelopia Digital Contacts People Marketing Workflows Campaigns Sales Pipelines…" at bounding box center [513, 238] width 1026 height 476
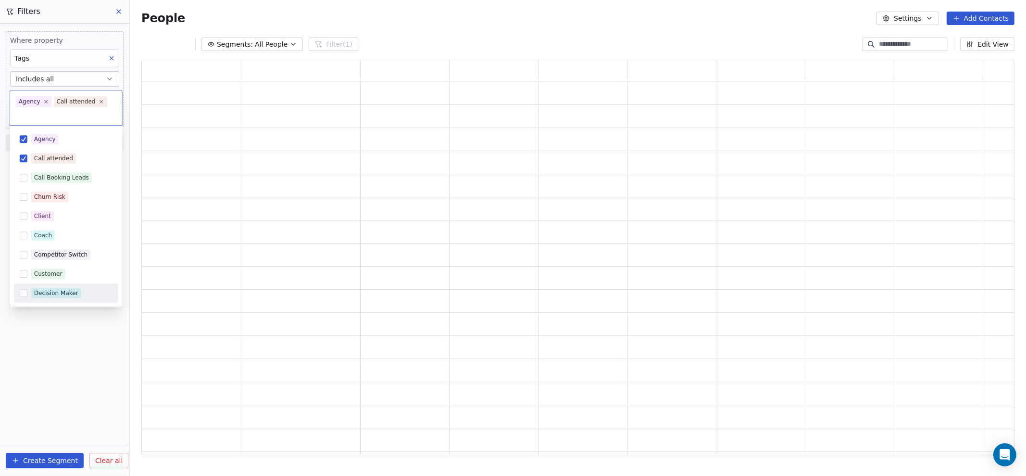
click at [83, 352] on html "Pixelopia Digital Contacts People Marketing Workflows Campaigns Sales Pipelines…" at bounding box center [513, 238] width 1026 height 476
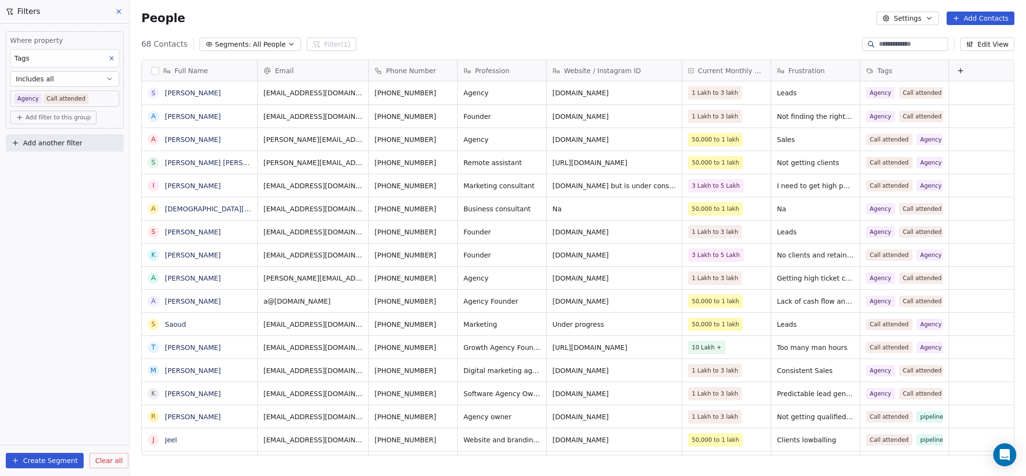
click at [103, 101] on body "Pixelopia Digital Contacts People Marketing Workflows Campaigns Sales Pipelines…" at bounding box center [513, 238] width 1026 height 476
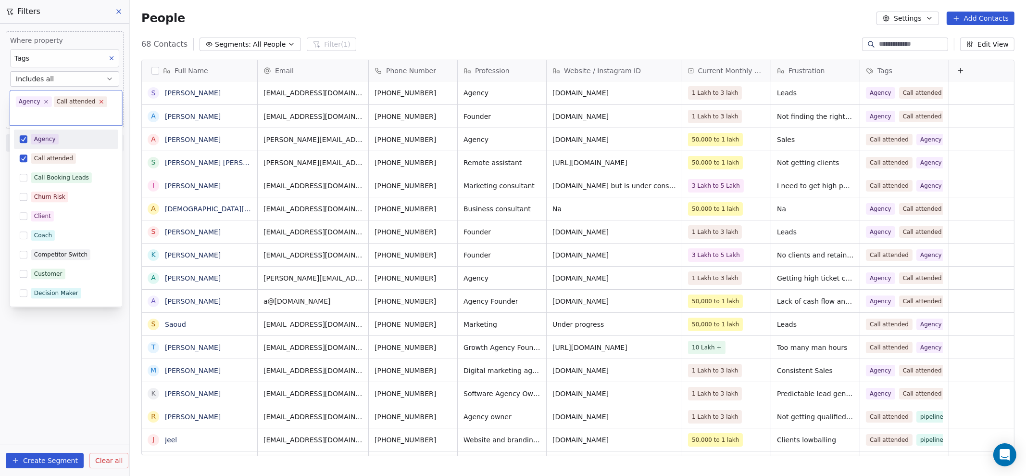
click at [98, 100] on icon at bounding box center [101, 102] width 6 height 6
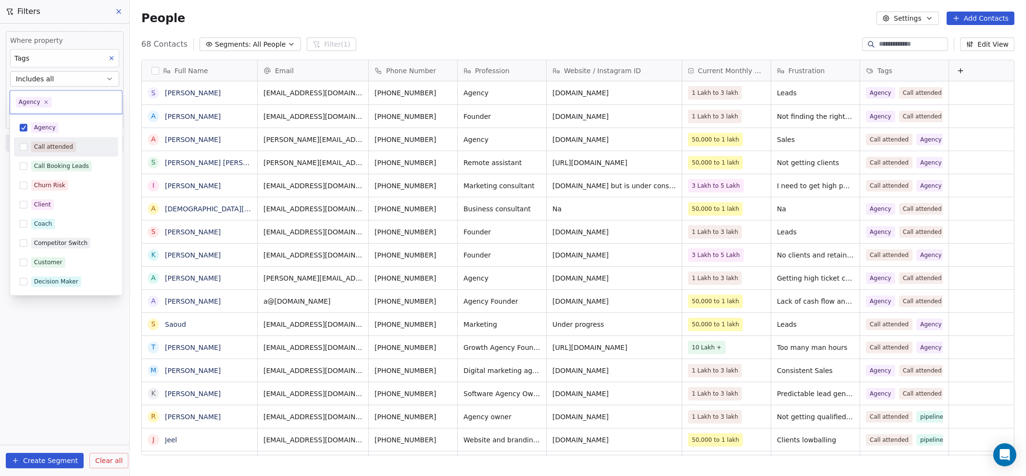
click at [79, 145] on div "Call attended" at bounding box center [71, 146] width 81 height 11
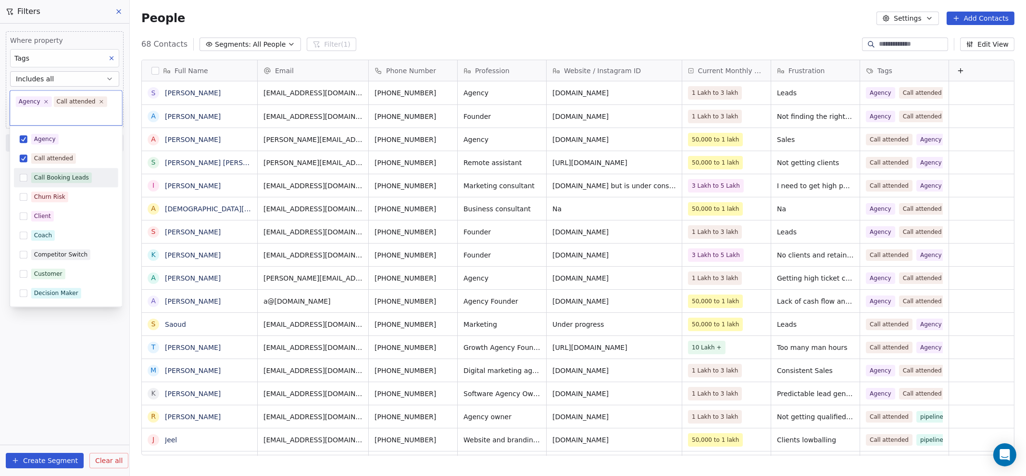
click at [71, 177] on div "Call Booking Leads" at bounding box center [61, 177] width 55 height 9
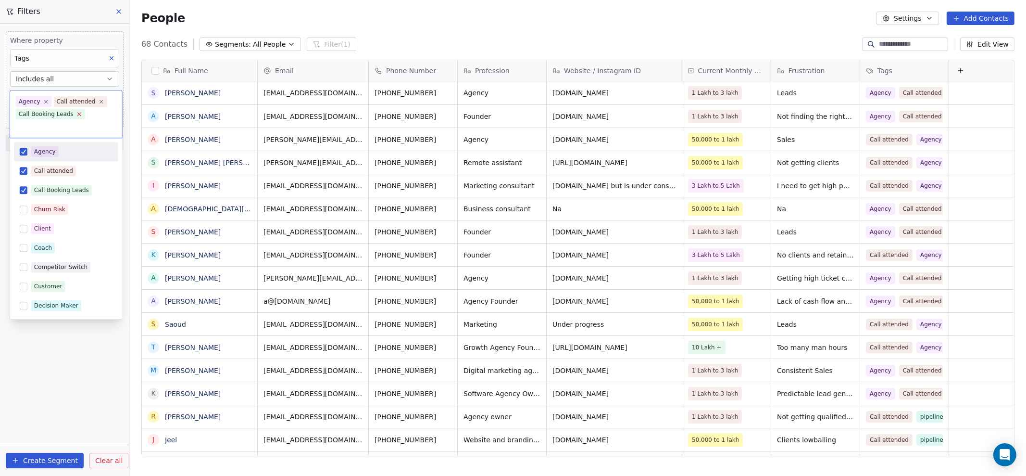
click at [76, 112] on icon at bounding box center [79, 114] width 6 height 6
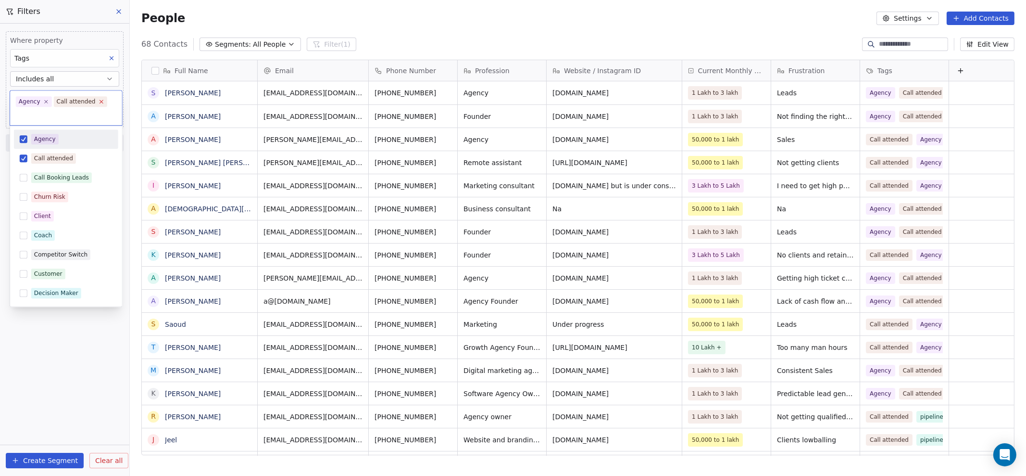
click at [98, 102] on icon at bounding box center [101, 102] width 6 height 6
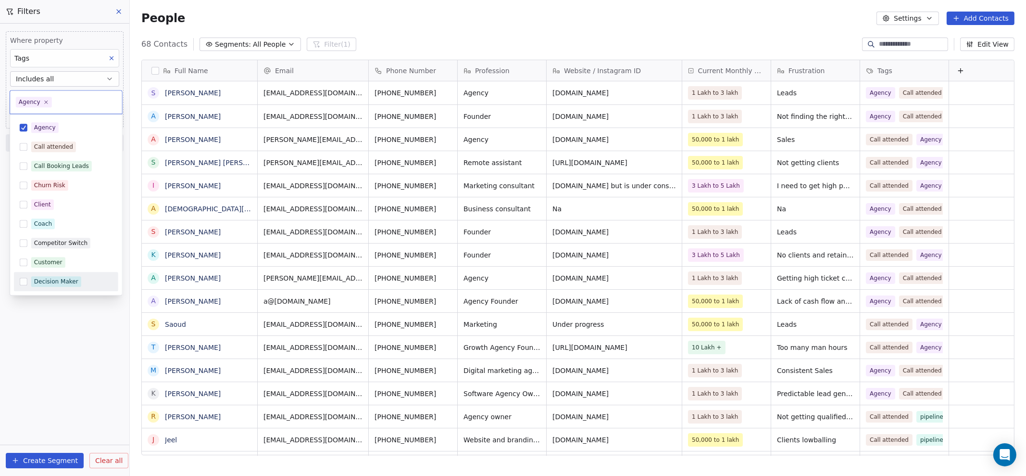
click at [82, 333] on html "Pixelopia Digital Contacts People Marketing Workflows Campaigns Sales Pipelines…" at bounding box center [513, 238] width 1026 height 476
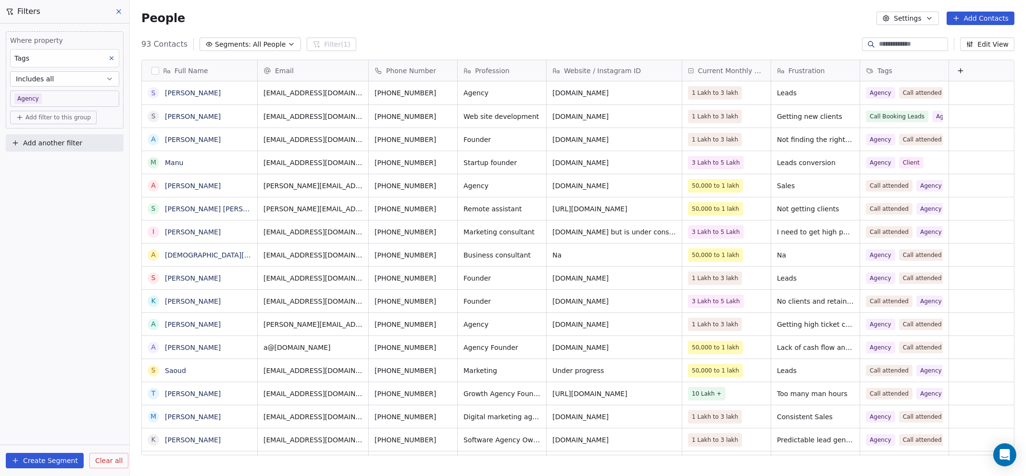
scroll to position [409, 887]
click at [154, 68] on button "button" at bounding box center [155, 71] width 8 height 8
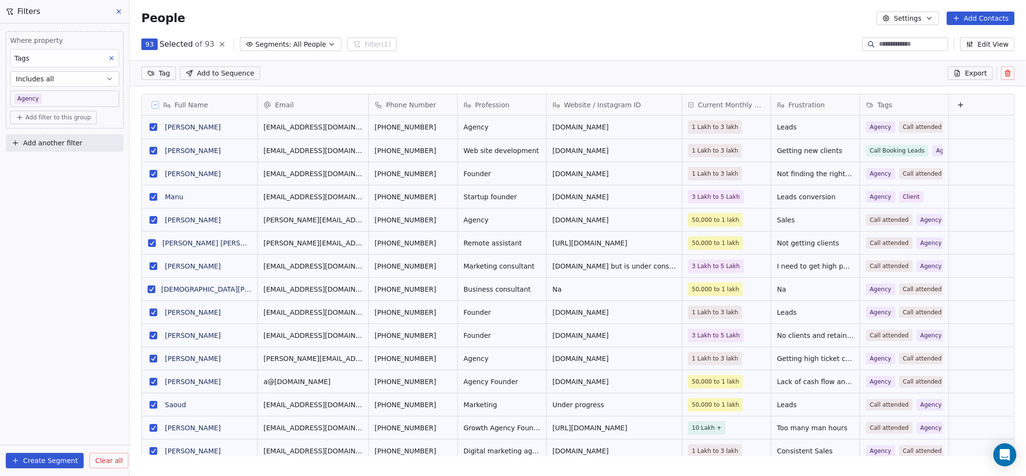
scroll to position [375, 887]
click at [162, 71] on html "Pixelopia Digital Contacts People Marketing Workflows Campaigns Sales Pipelines…" at bounding box center [513, 238] width 1026 height 476
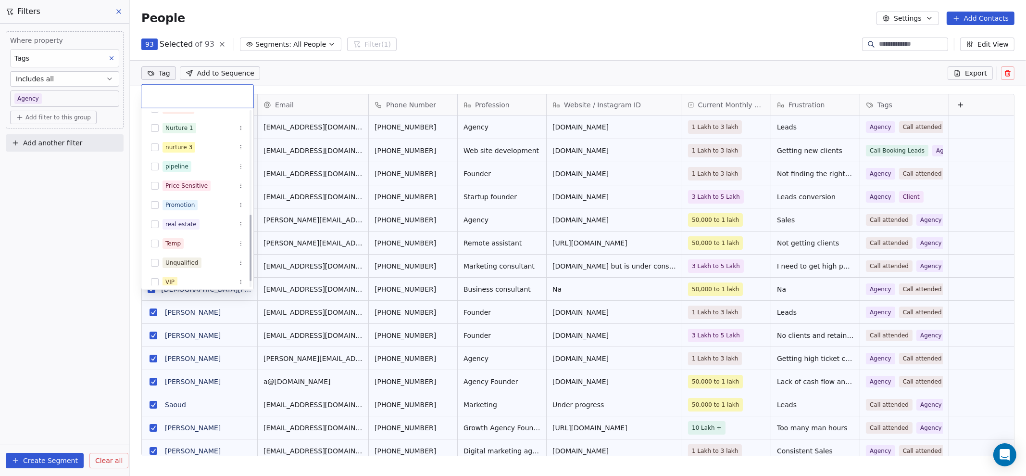
scroll to position [289, 0]
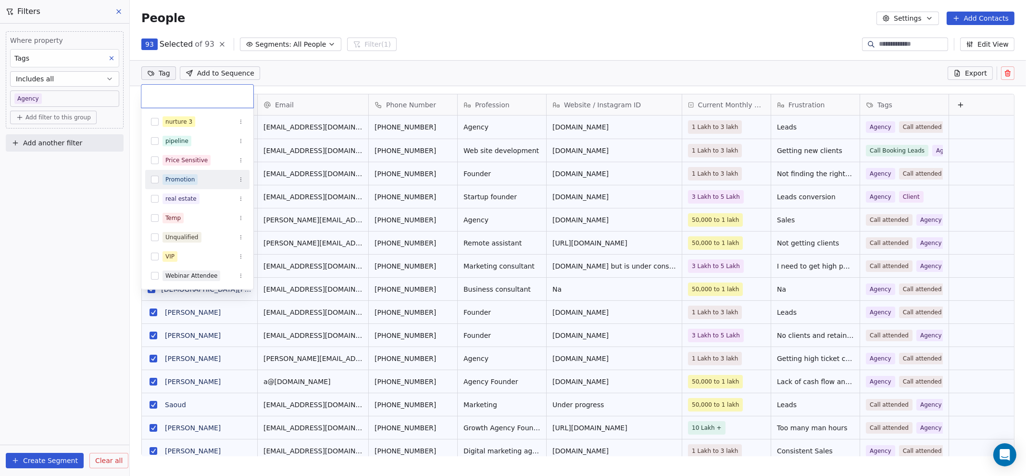
click at [192, 183] on div "Promotion" at bounding box center [179, 179] width 29 height 9
click at [307, 73] on html "Pixelopia Digital Contacts People Marketing Workflows Campaigns Sales Pipelines…" at bounding box center [513, 238] width 1026 height 476
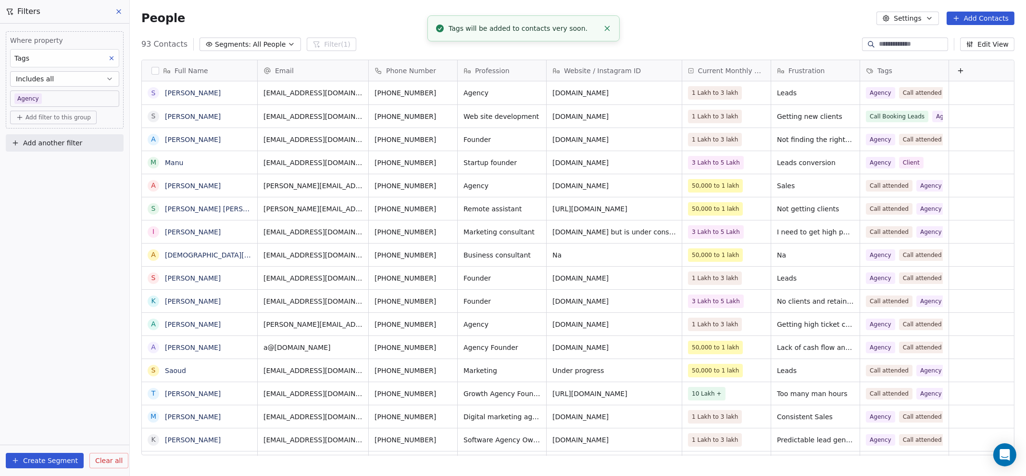
scroll to position [12, 0]
click at [114, 13] on button at bounding box center [119, 11] width 14 height 13
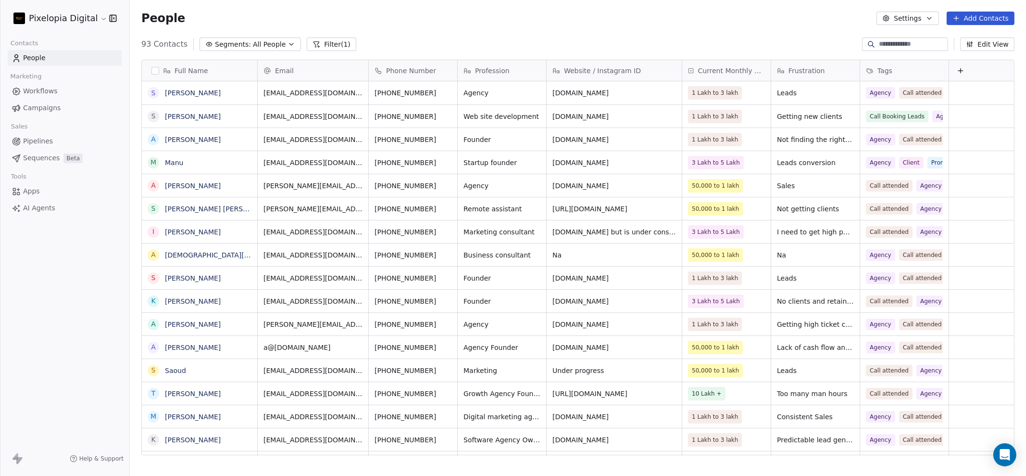
click at [37, 87] on span "Workflows" at bounding box center [40, 91] width 35 height 10
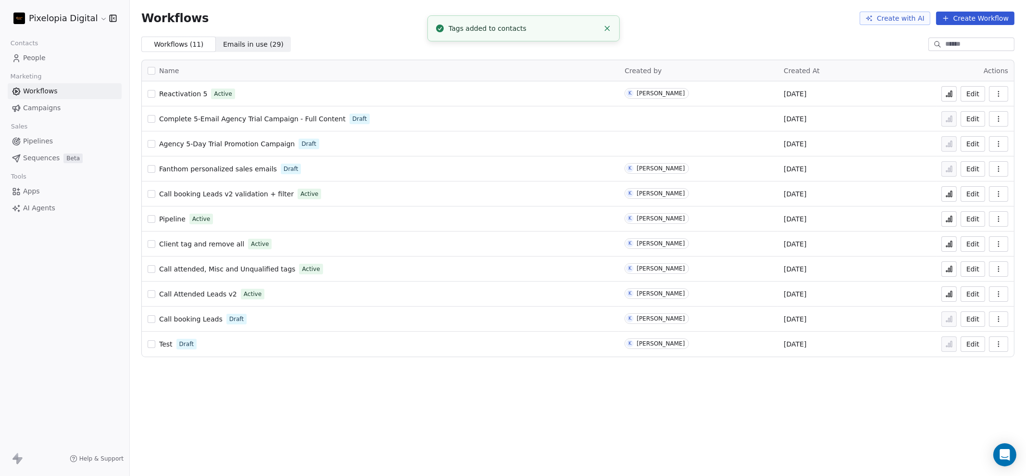
click at [183, 94] on span "Reactivation 5" at bounding box center [183, 94] width 48 height 8
click at [38, 144] on span "Pipelines" at bounding box center [38, 141] width 30 height 10
